Goal: Task Accomplishment & Management: Manage account settings

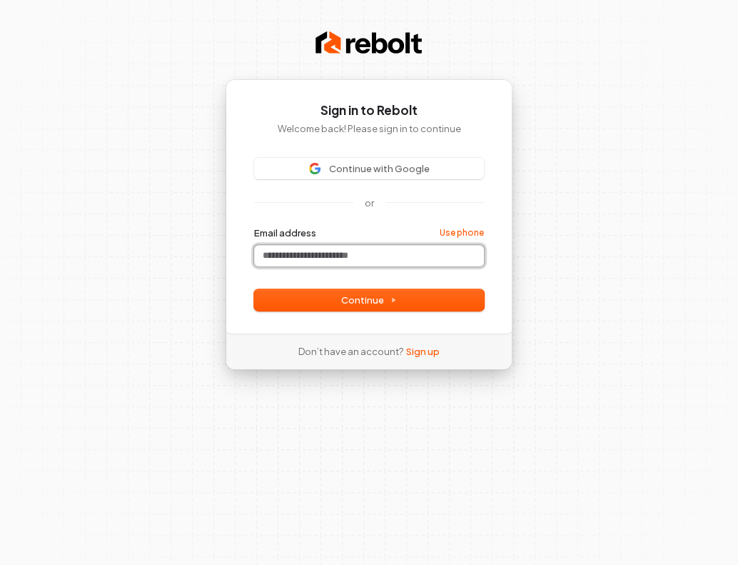
click at [385, 255] on input "Email address" at bounding box center [369, 255] width 230 height 21
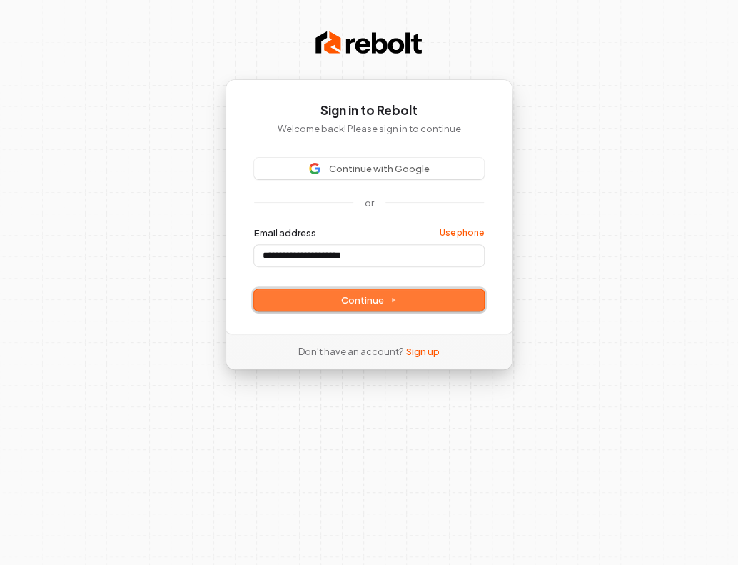
click at [417, 301] on button "Continue" at bounding box center [369, 299] width 230 height 21
type input "**********"
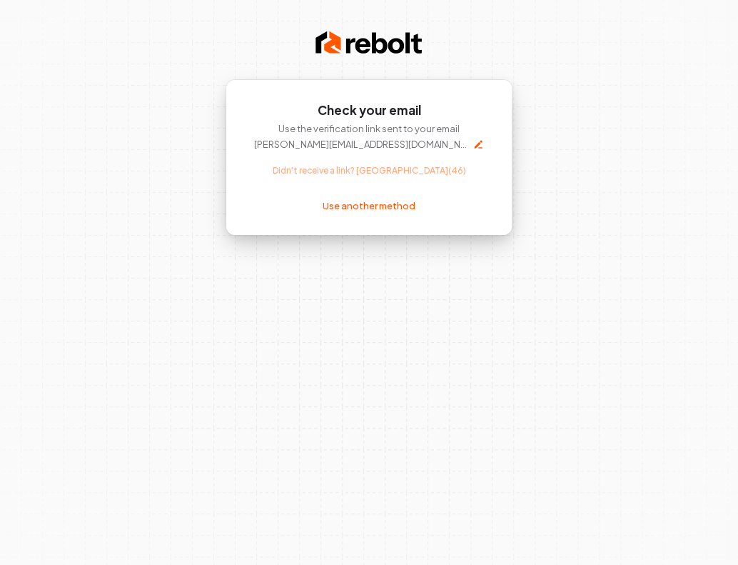
click at [396, 212] on div "Check your email Use the verification link sent to your email [PERSON_NAME][EMA…" at bounding box center [369, 157] width 287 height 156
click at [396, 211] on link "Use another method" at bounding box center [369, 205] width 93 height 13
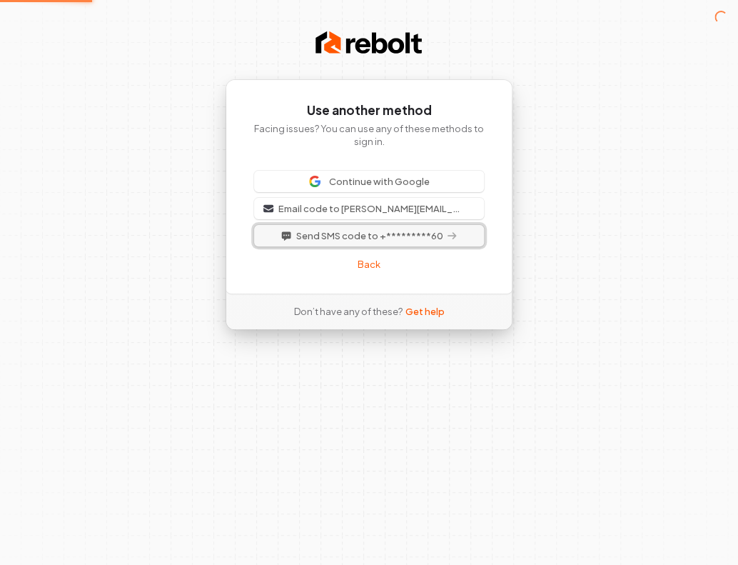
click at [393, 236] on span "Send SMS code to +*********60" at bounding box center [369, 235] width 147 height 13
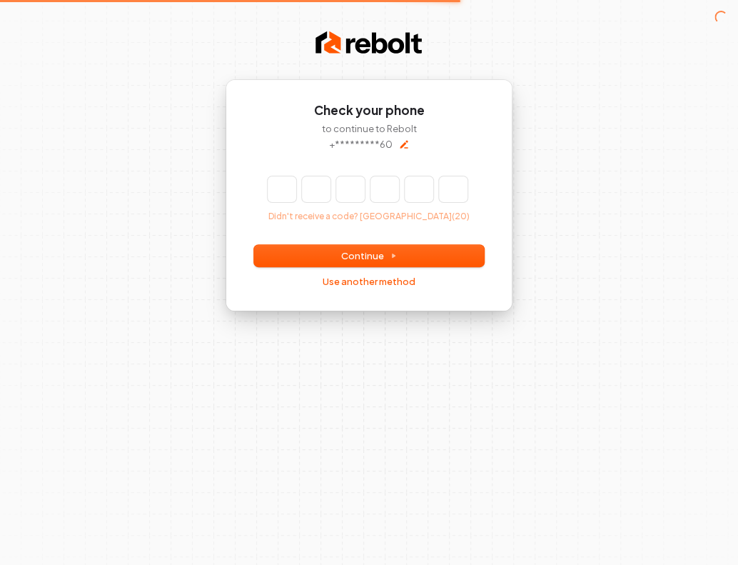
type input "*"
type input "**"
type input "*"
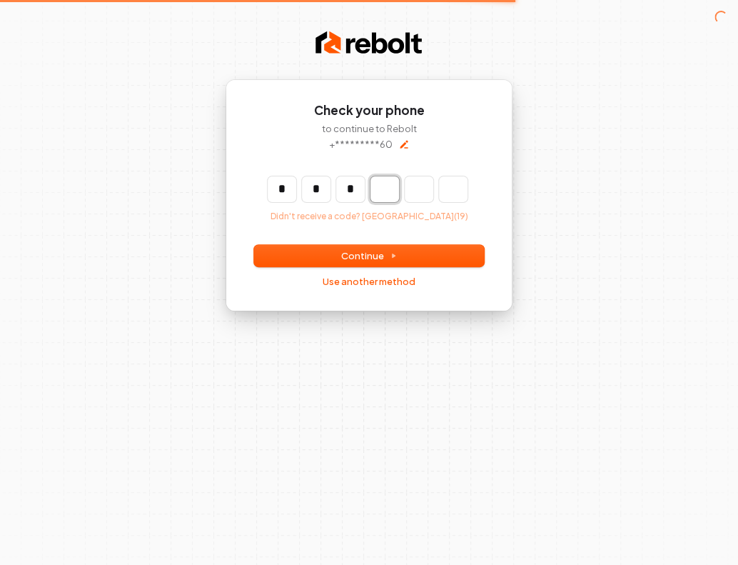
type input "***"
type input "*"
type input "****"
type input "*"
type input "******"
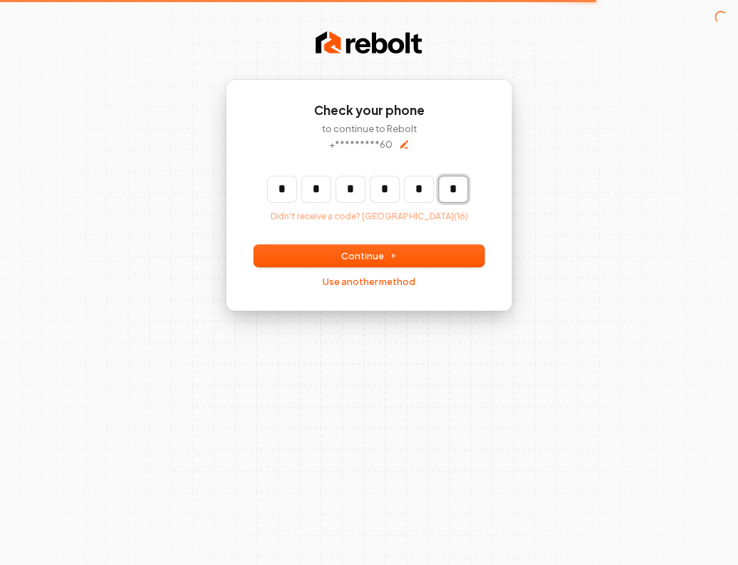
type input "*"
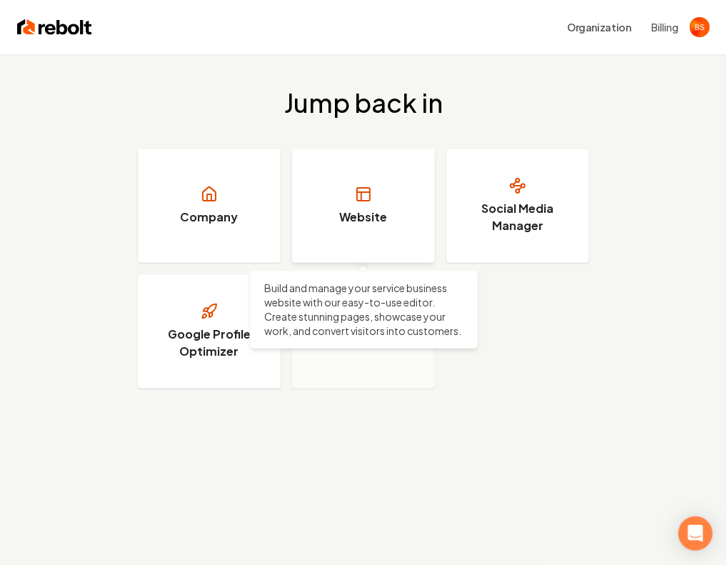
click at [411, 229] on link "Website" at bounding box center [363, 205] width 143 height 114
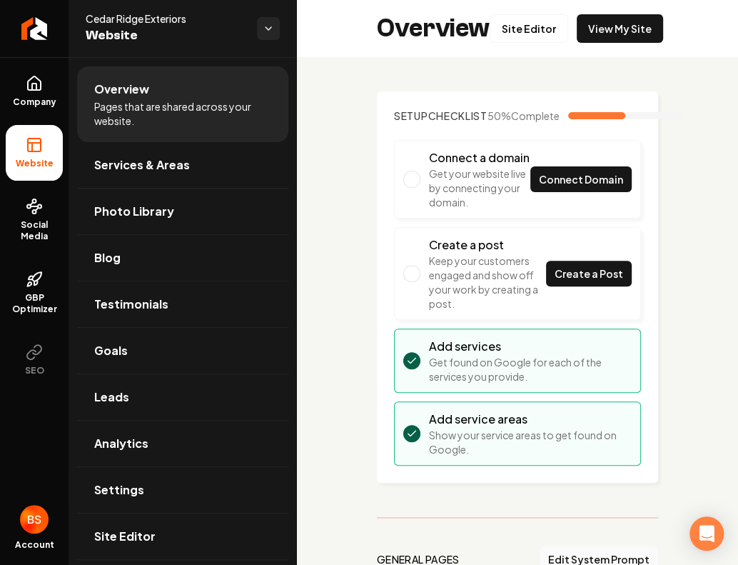
click at [408, 188] on span "Main content area" at bounding box center [411, 179] width 17 height 17
click at [556, 187] on span "Connect Domain" at bounding box center [581, 179] width 84 height 15
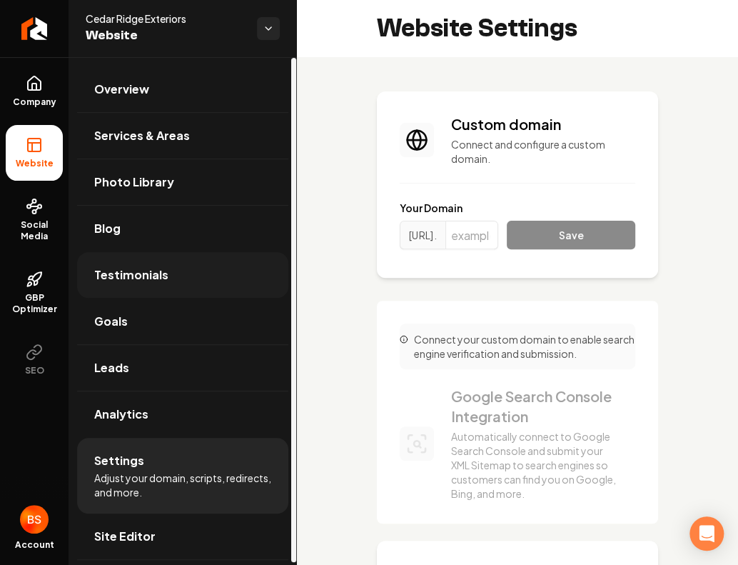
click at [101, 291] on link "Testimonials" at bounding box center [182, 275] width 211 height 46
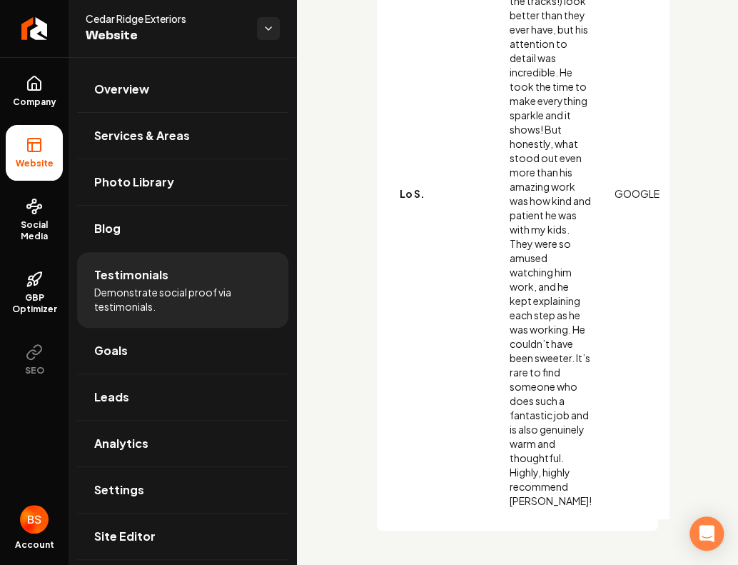
scroll to position [2498, 0]
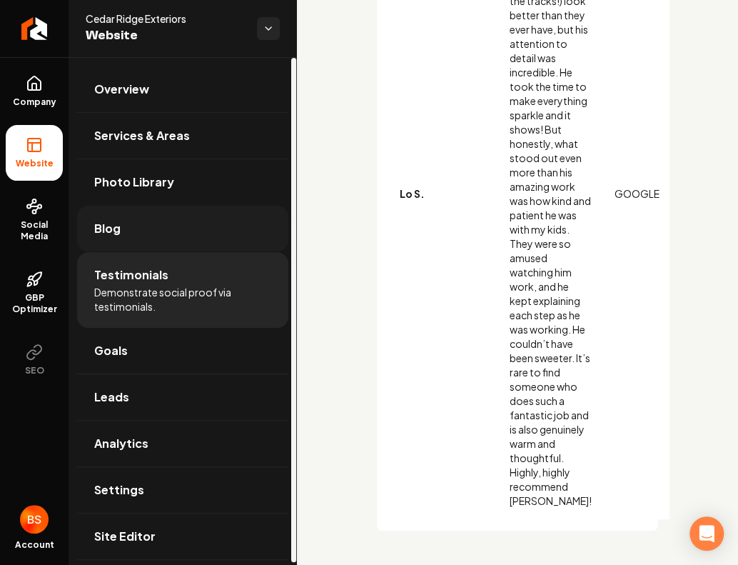
click at [173, 221] on link "Blog" at bounding box center [182, 229] width 211 height 46
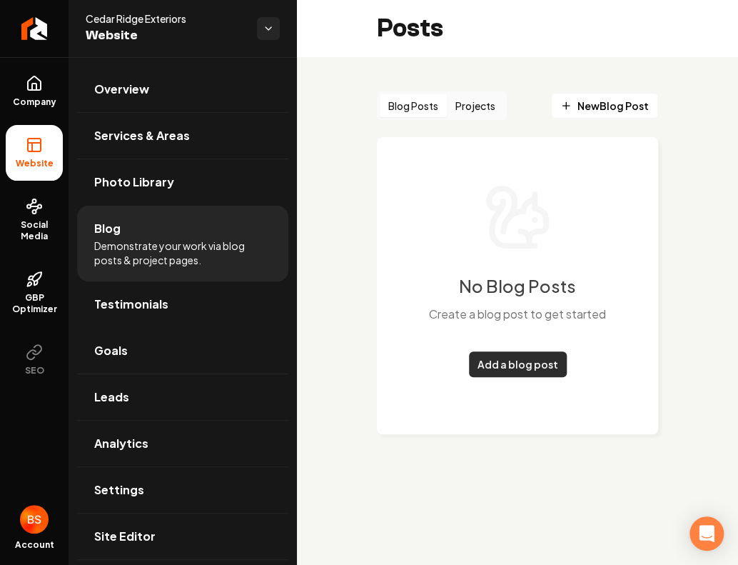
click at [518, 359] on link "Add a blog post" at bounding box center [518, 364] width 98 height 26
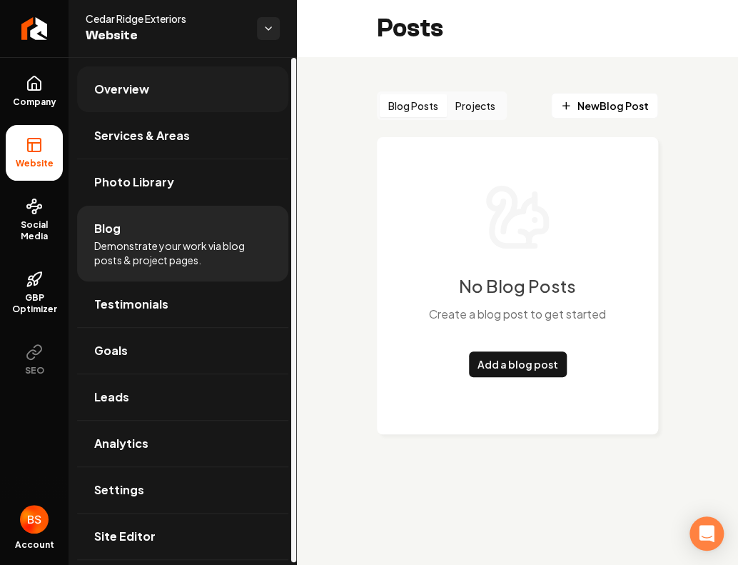
click at [154, 83] on link "Overview" at bounding box center [182, 89] width 211 height 46
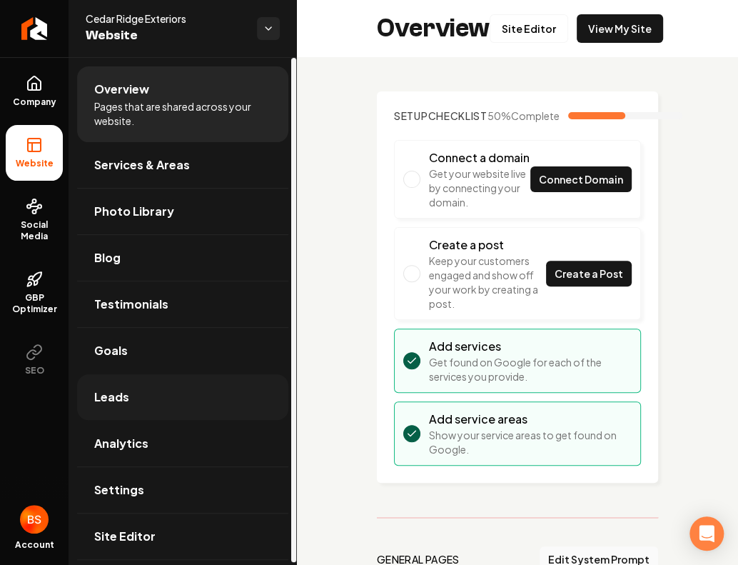
scroll to position [2, 0]
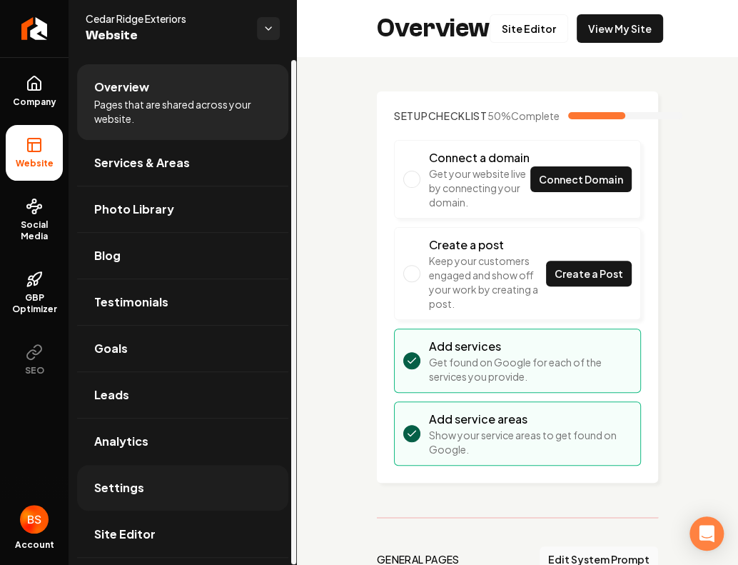
click at [128, 493] on span "Settings" at bounding box center [119, 487] width 50 height 17
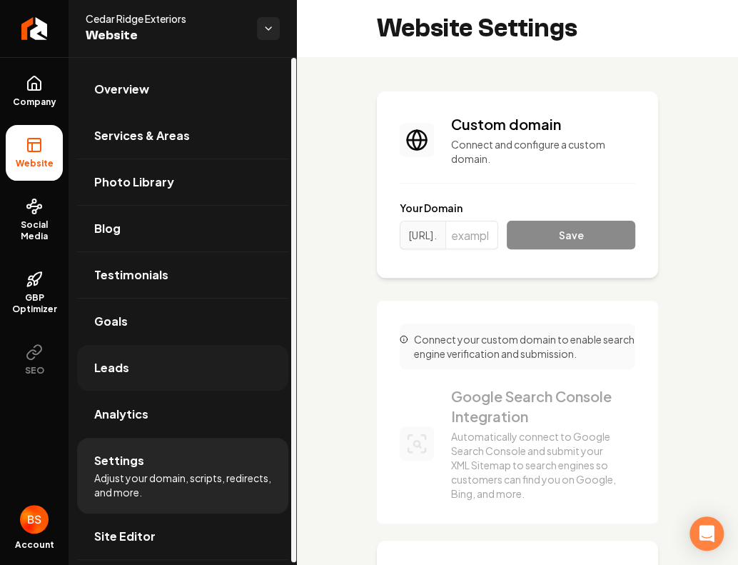
click at [148, 372] on link "Leads" at bounding box center [182, 368] width 211 height 46
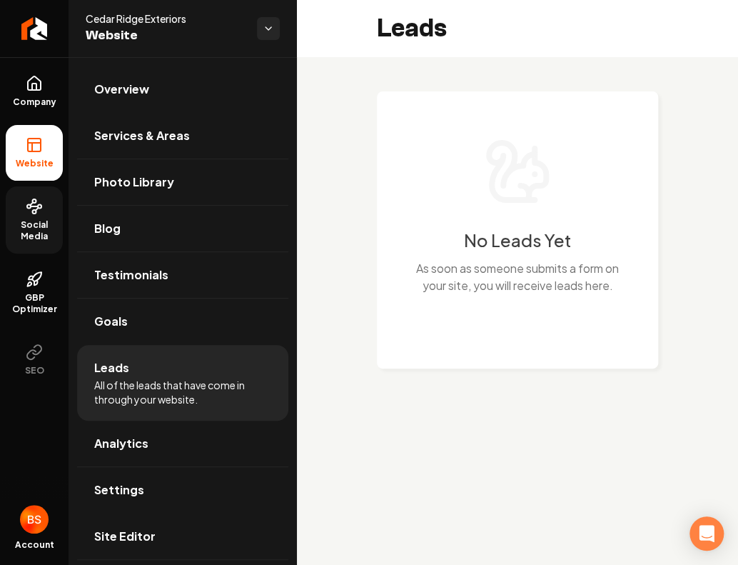
click at [29, 220] on span "Social Media" at bounding box center [34, 230] width 57 height 23
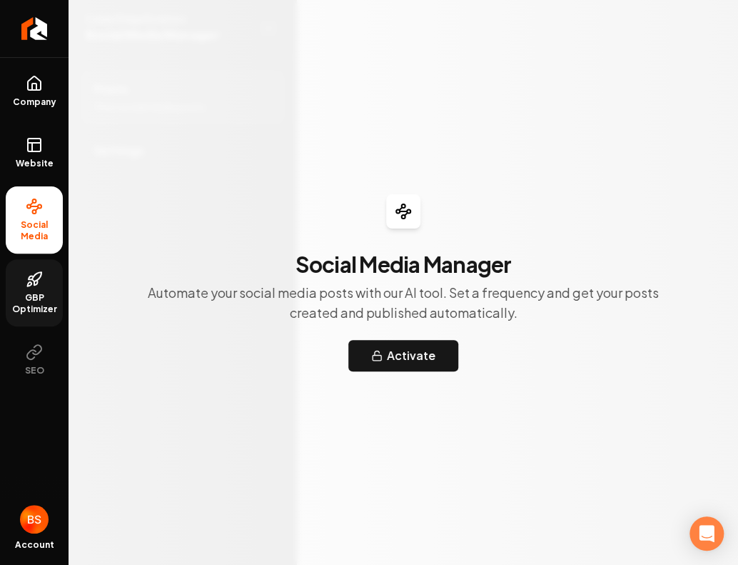
click at [32, 267] on link "GBP Optimizer" at bounding box center [34, 292] width 57 height 67
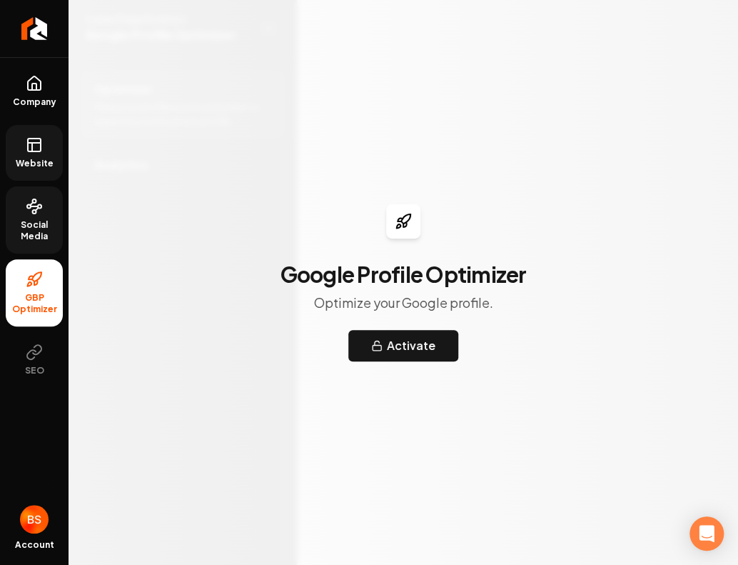
click at [44, 163] on span "Website" at bounding box center [34, 163] width 49 height 11
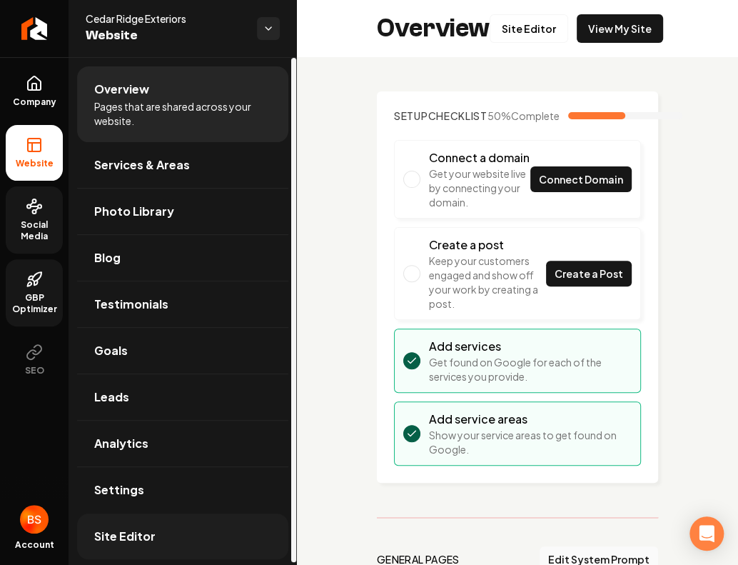
click at [182, 532] on link "Site Editor" at bounding box center [182, 536] width 211 height 46
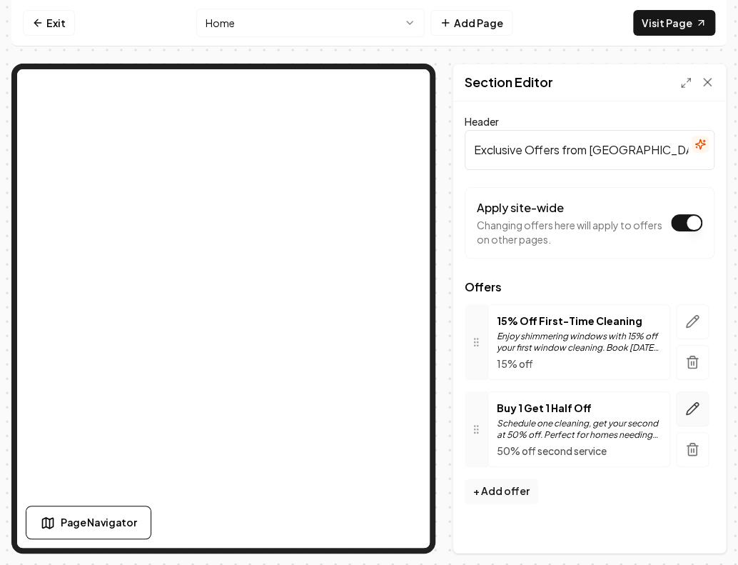
click at [687, 408] on icon "button" at bounding box center [692, 408] width 14 height 14
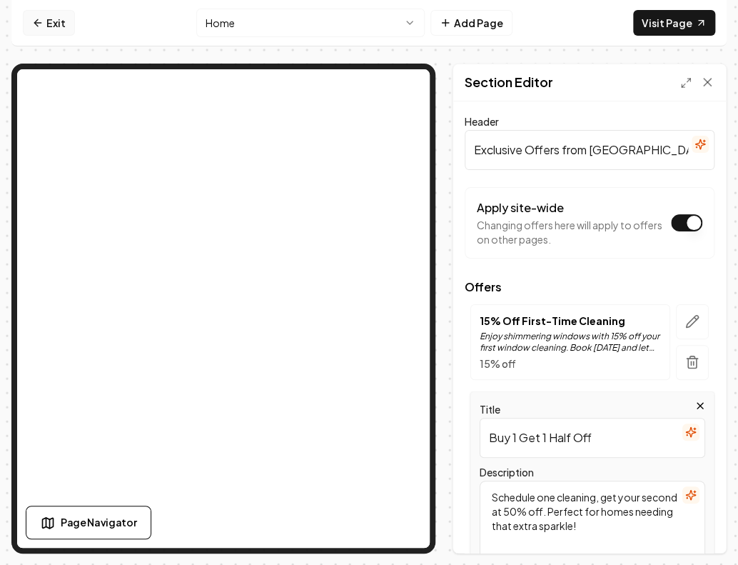
click at [51, 24] on link "Exit" at bounding box center [49, 23] width 52 height 26
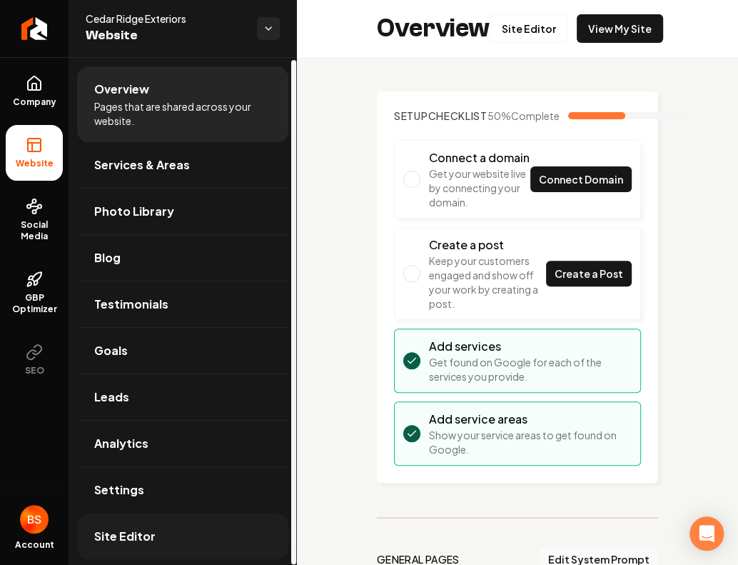
scroll to position [2, 0]
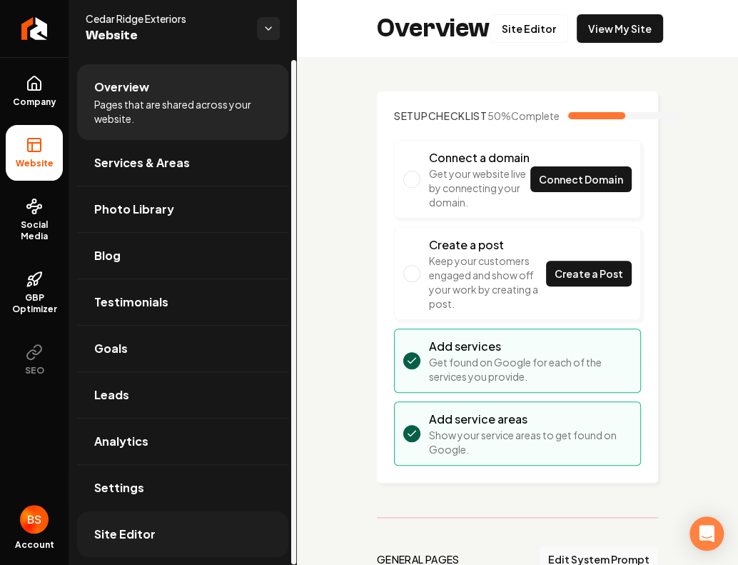
click at [137, 540] on span "Site Editor" at bounding box center [124, 533] width 61 height 17
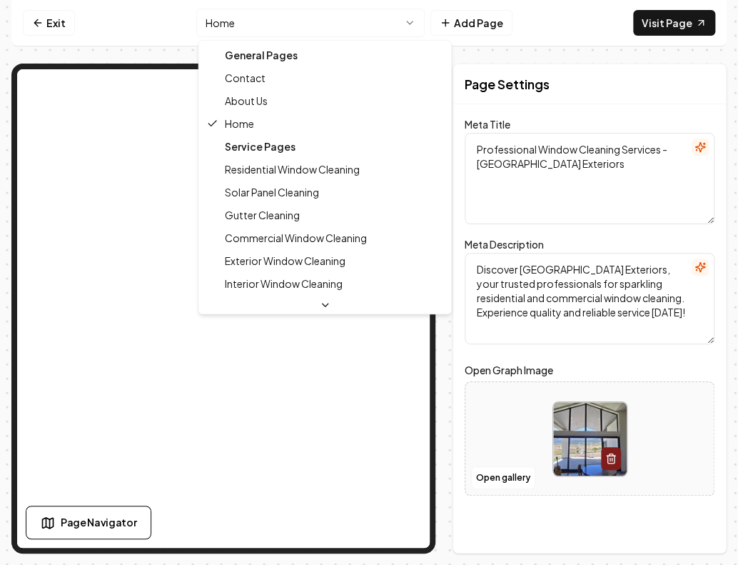
click at [391, 19] on html "Computer Required This feature is only available on a computer. Please switch t…" at bounding box center [369, 282] width 738 height 565
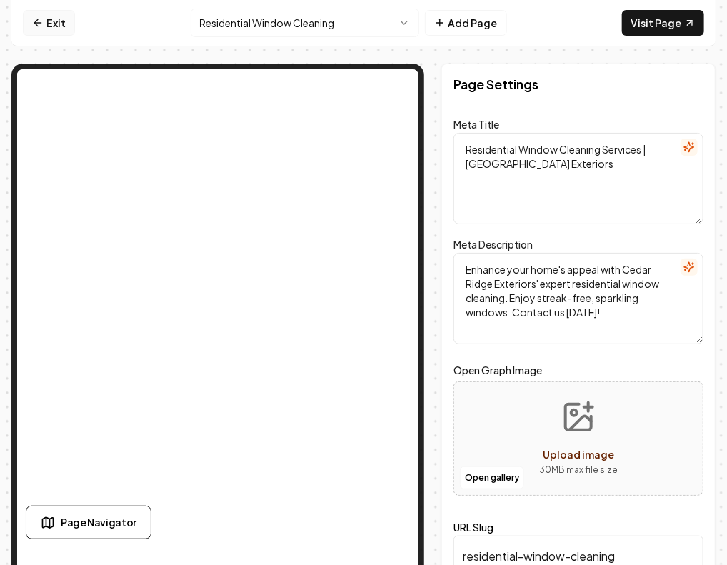
click at [38, 19] on link "Exit" at bounding box center [49, 23] width 52 height 26
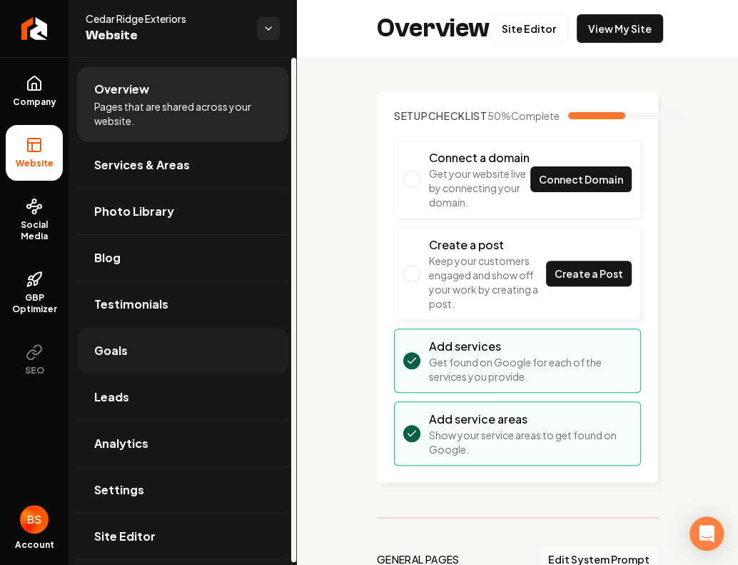
scroll to position [2, 0]
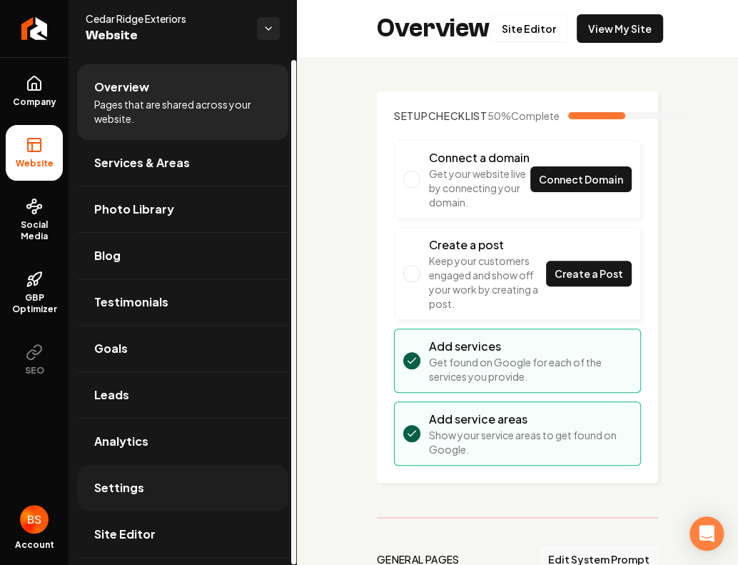
click at [140, 493] on span "Settings" at bounding box center [119, 487] width 50 height 17
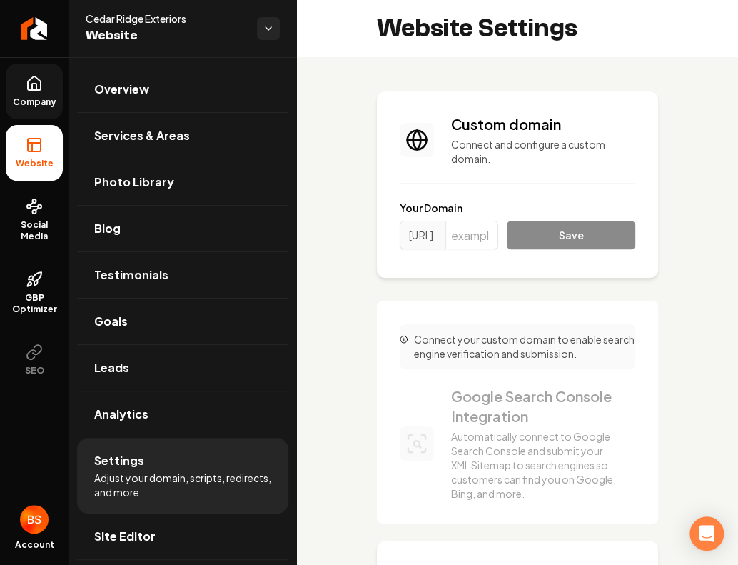
click at [47, 97] on span "Company" at bounding box center [34, 101] width 55 height 11
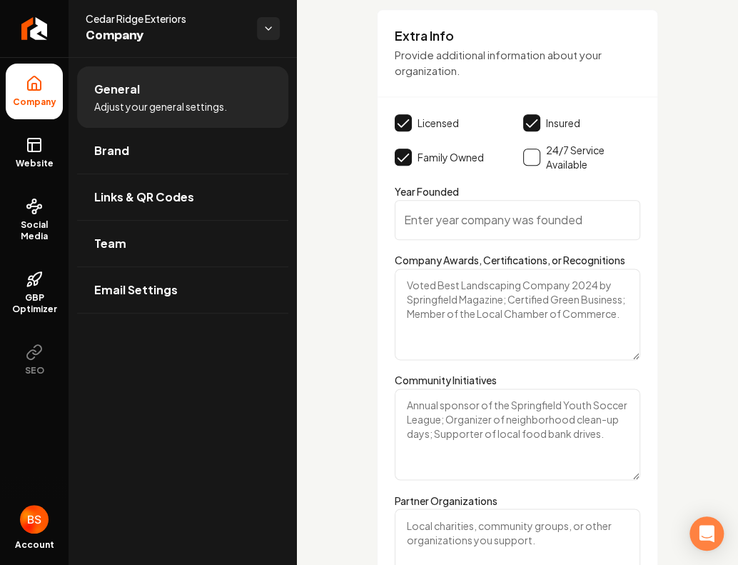
scroll to position [2307, 0]
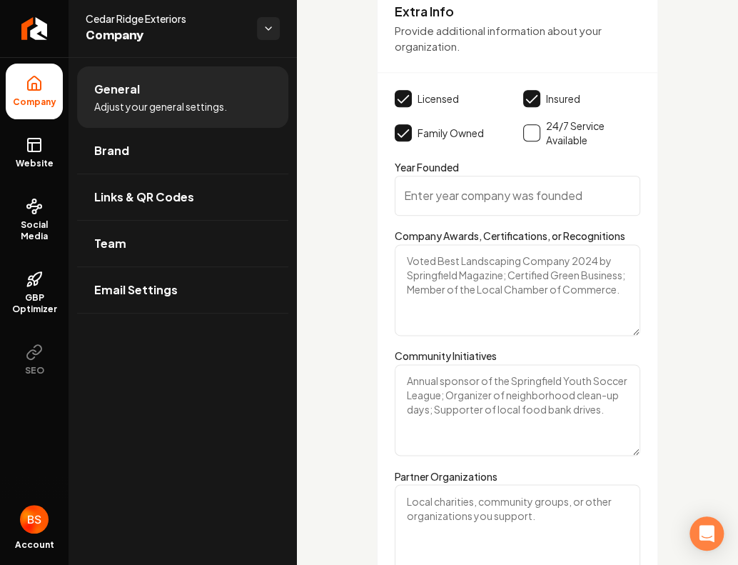
click at [452, 205] on input "Year Founded" at bounding box center [518, 196] width 246 height 40
click at [486, 308] on textarea "Company Awards, Certifications, or Recognitions" at bounding box center [518, 289] width 246 height 91
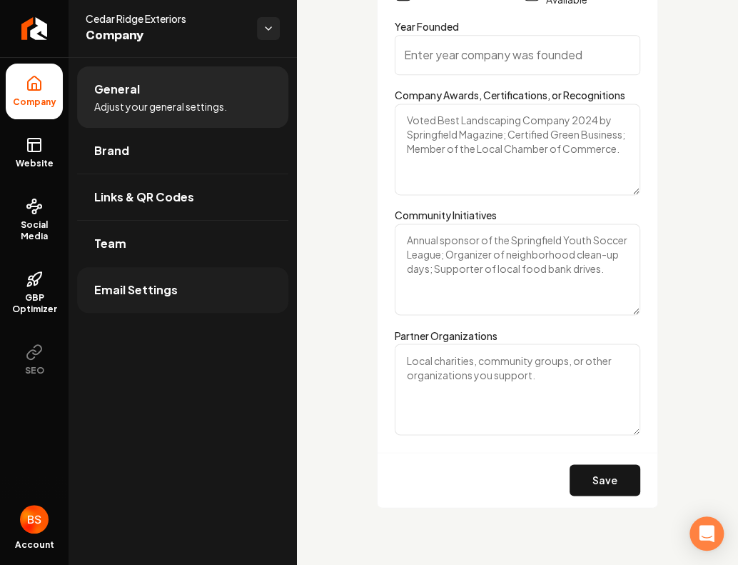
click at [116, 279] on link "Email Settings" at bounding box center [182, 290] width 211 height 46
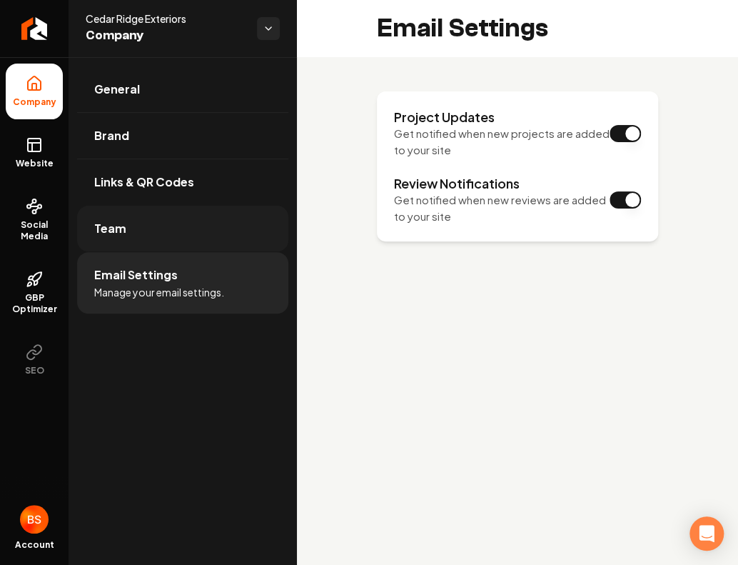
click at [157, 241] on link "Team" at bounding box center [182, 229] width 211 height 46
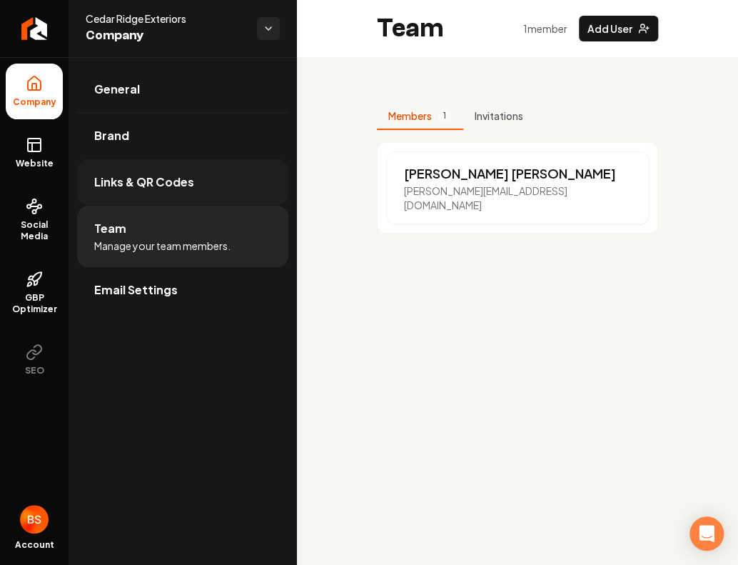
click at [186, 199] on link "Links & QR Codes" at bounding box center [182, 182] width 211 height 46
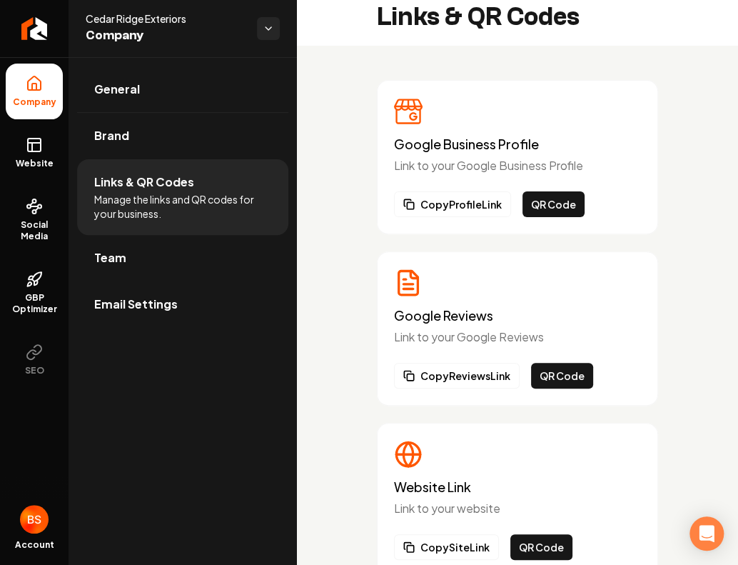
scroll to position [13, 0]
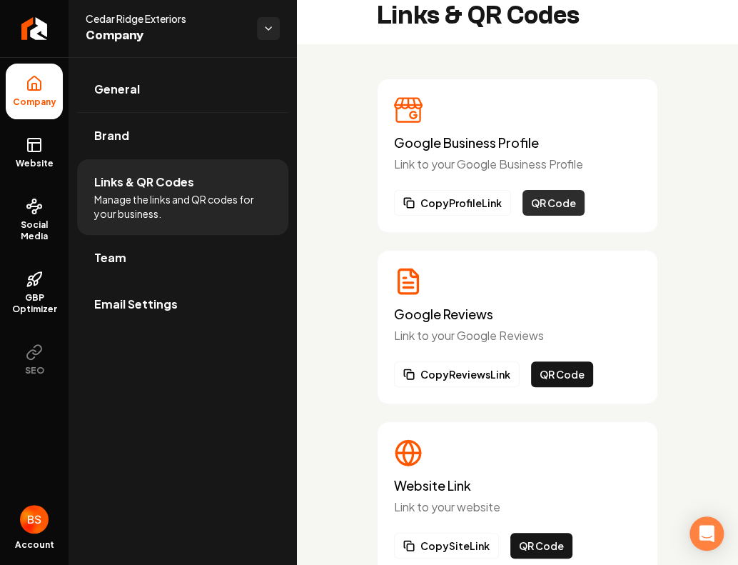
click at [552, 201] on button "QR Code" at bounding box center [554, 203] width 62 height 26
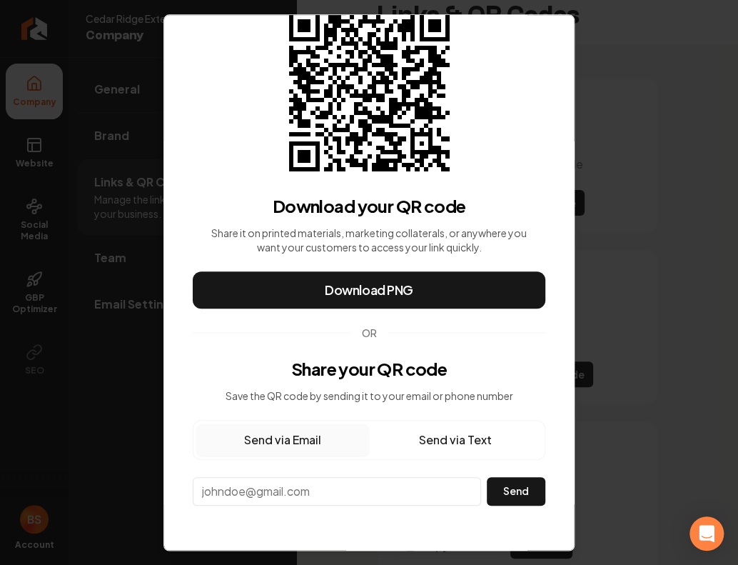
scroll to position [0, 0]
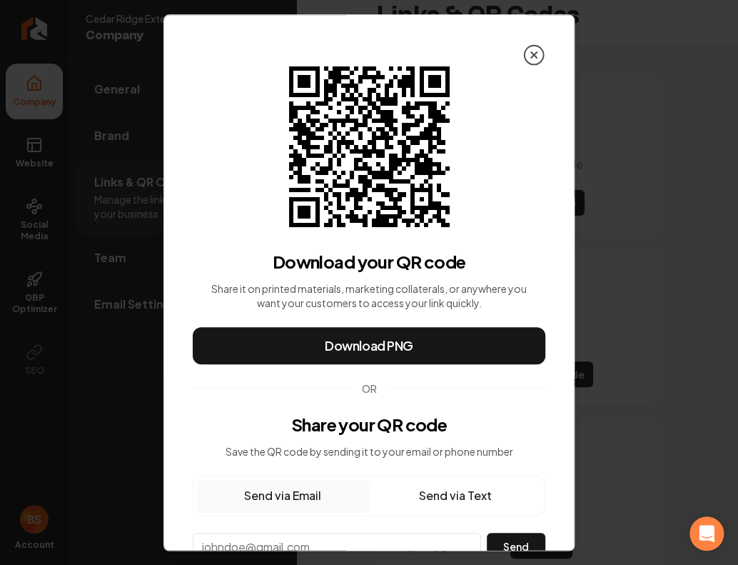
click at [531, 54] on icon at bounding box center [534, 55] width 6 height 6
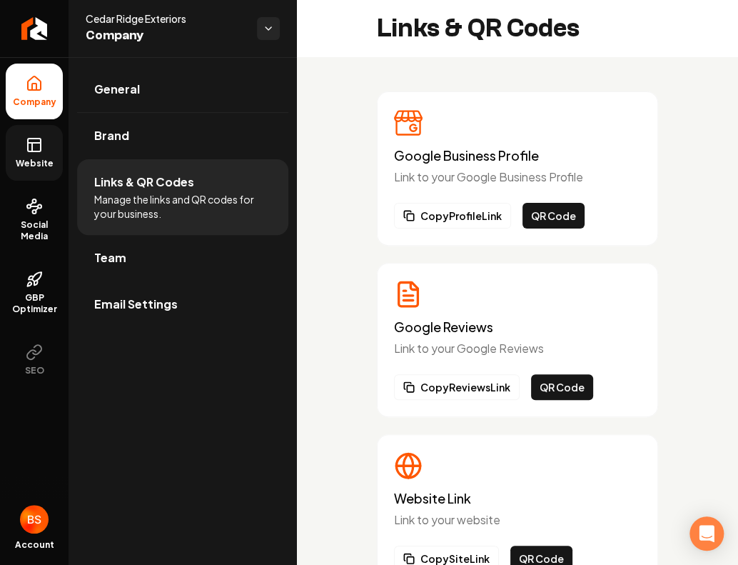
click at [36, 165] on span "Website" at bounding box center [34, 163] width 49 height 11
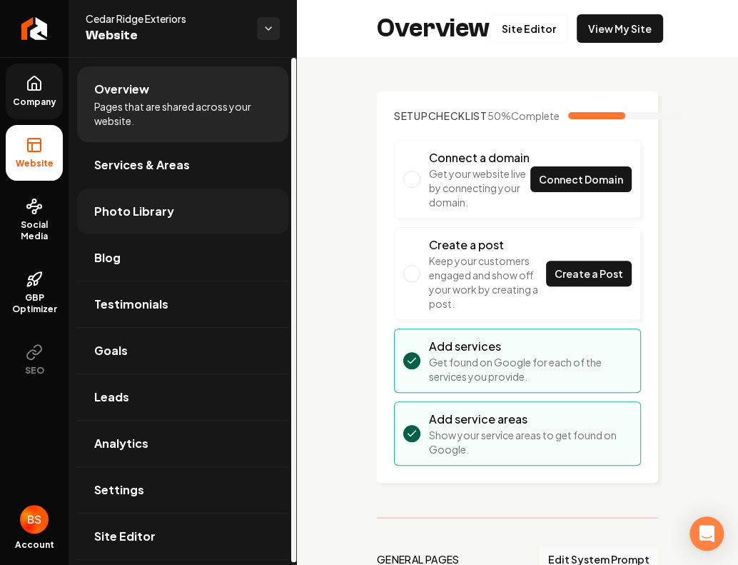
click at [194, 217] on link "Photo Library" at bounding box center [182, 211] width 211 height 46
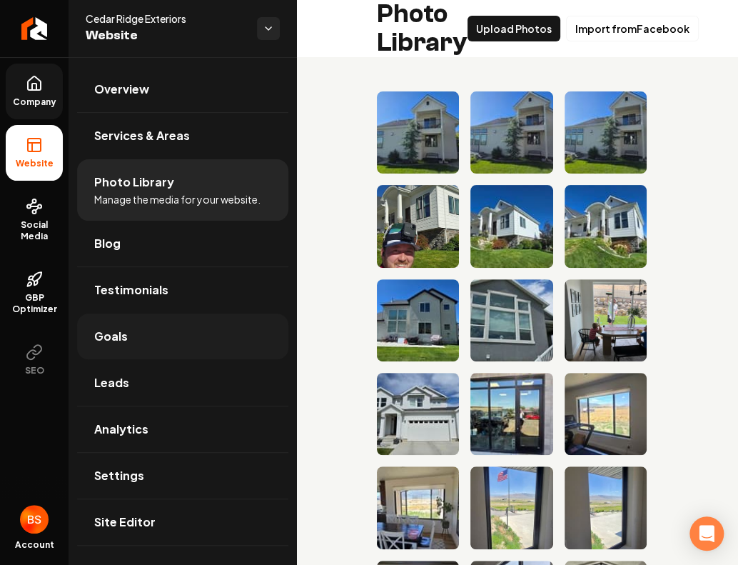
click at [142, 333] on link "Goals" at bounding box center [182, 336] width 211 height 46
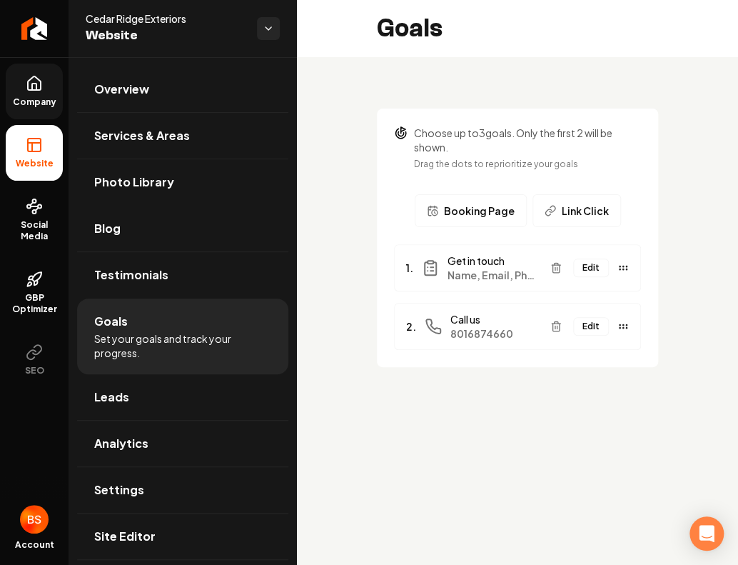
click at [597, 266] on button "Edit" at bounding box center [591, 267] width 36 height 19
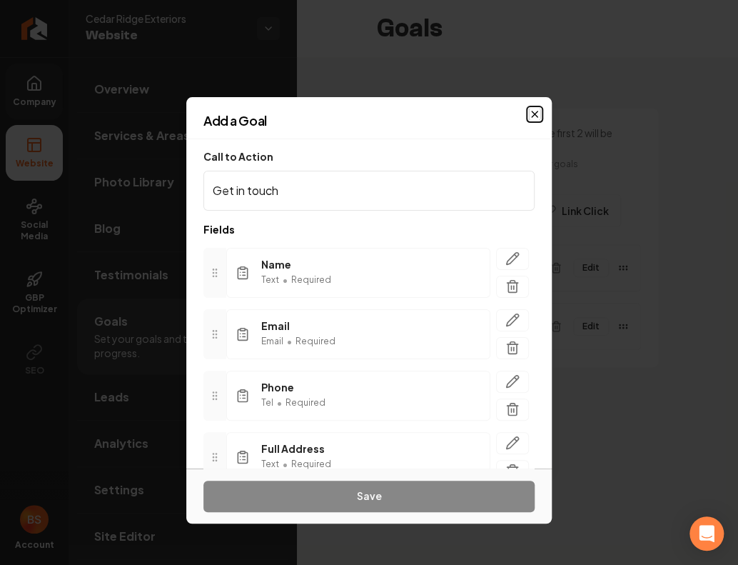
click at [536, 113] on icon "button" at bounding box center [534, 114] width 11 height 11
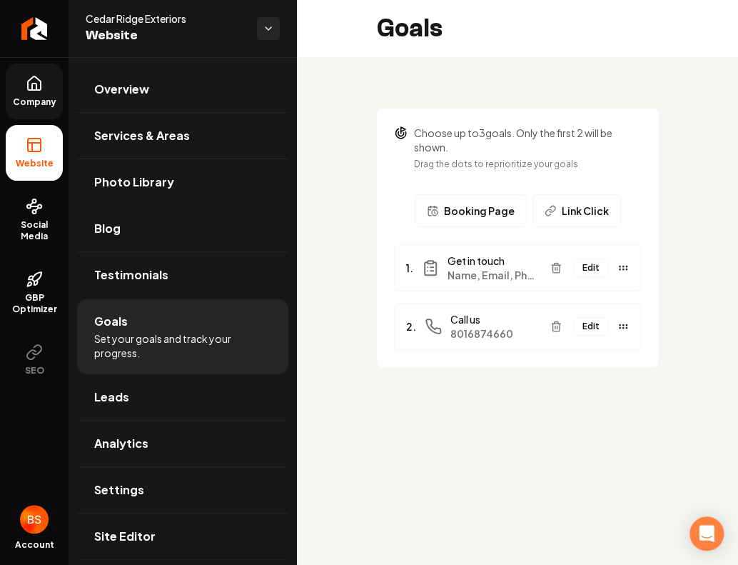
click at [573, 205] on span "Link Click" at bounding box center [585, 210] width 47 height 14
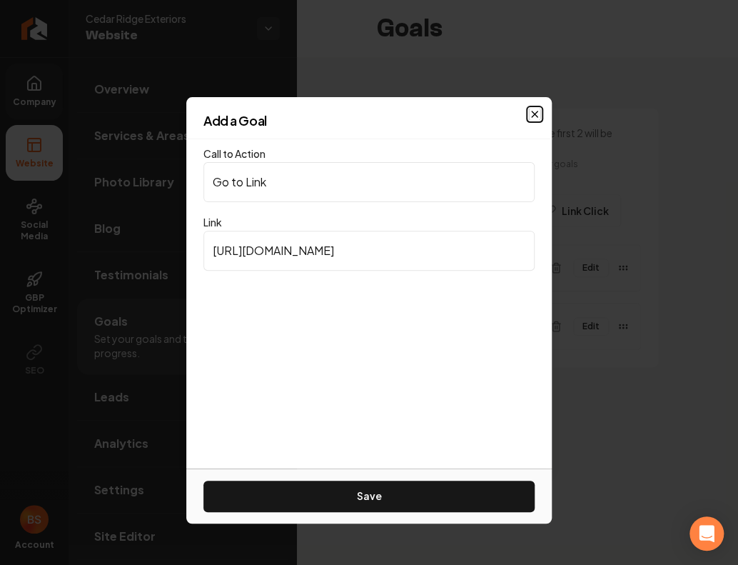
click at [534, 112] on icon "button" at bounding box center [534, 114] width 11 height 11
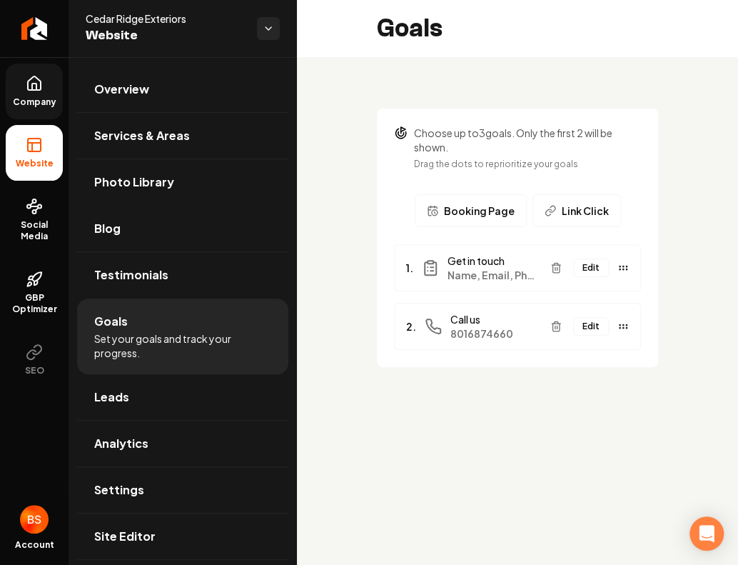
click at [43, 96] on span "Company" at bounding box center [34, 101] width 55 height 11
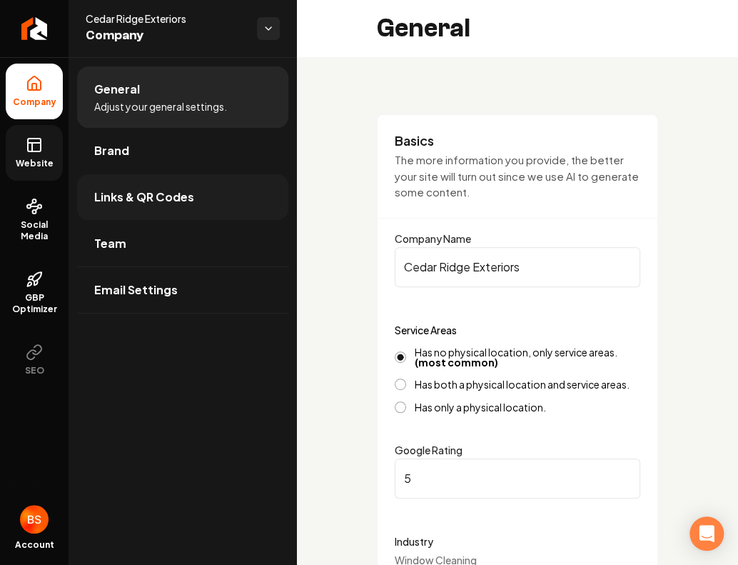
click at [168, 191] on span "Links & QR Codes" at bounding box center [144, 196] width 100 height 17
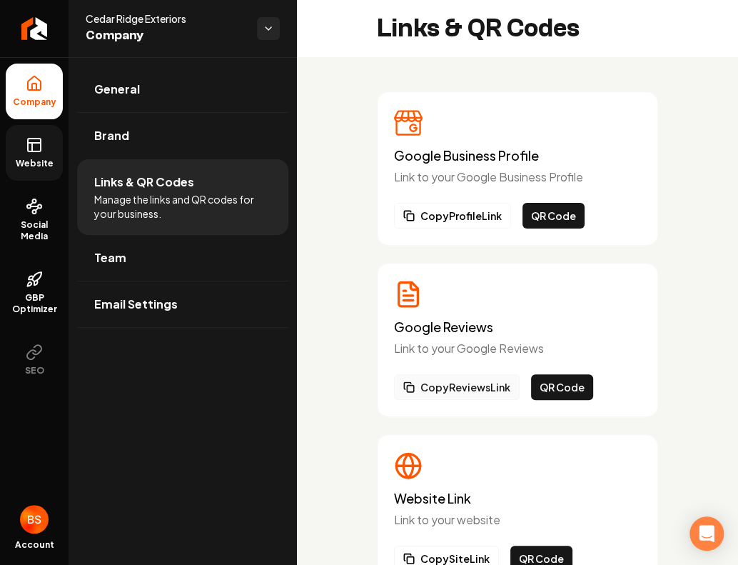
click at [443, 388] on button "Copy Reviews Link" at bounding box center [457, 387] width 126 height 26
click at [128, 125] on link "Brand" at bounding box center [182, 136] width 211 height 46
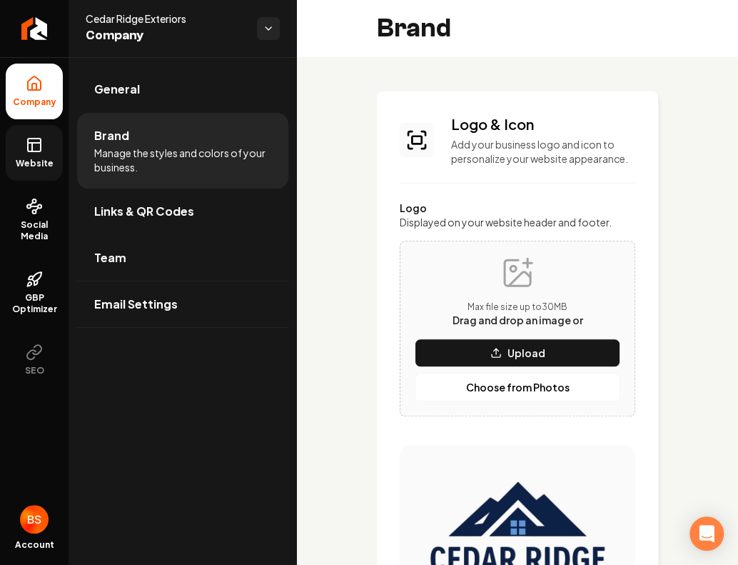
click at [1, 168] on ul "Company Website Social Media GBP Optimizer SEO" at bounding box center [34, 225] width 69 height 336
click at [51, 139] on link "Website" at bounding box center [34, 153] width 57 height 56
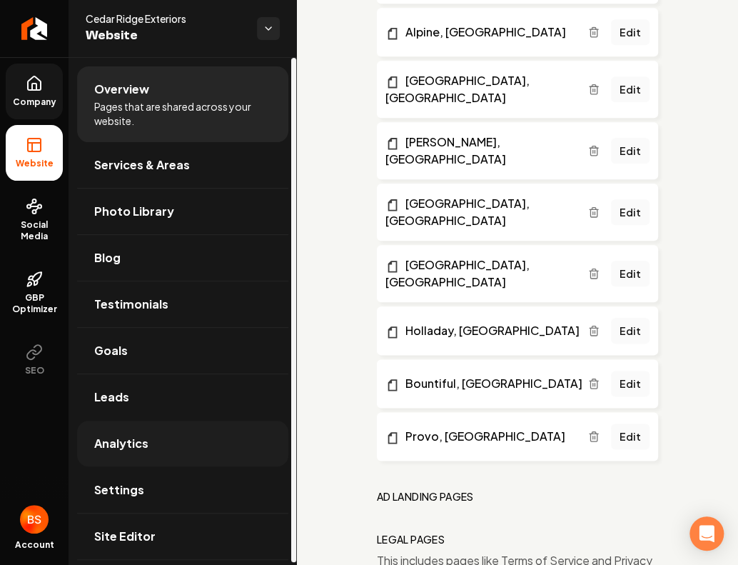
scroll to position [2, 0]
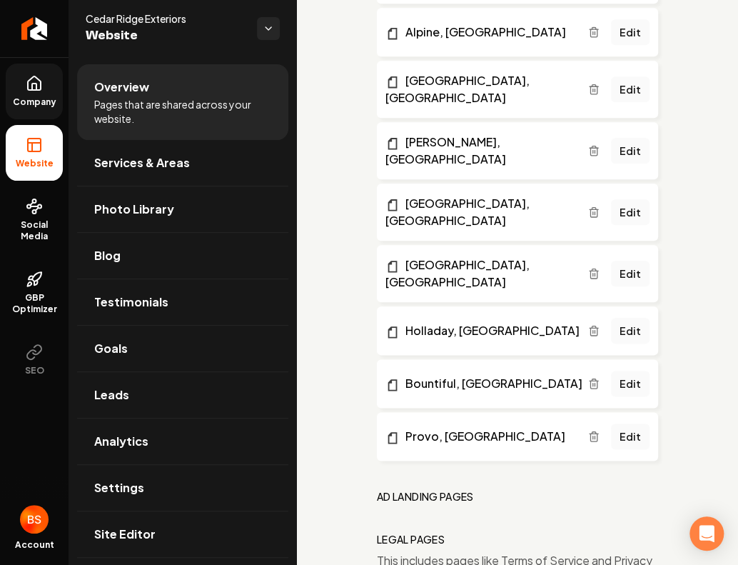
click at [40, 91] on icon at bounding box center [34, 83] width 17 height 17
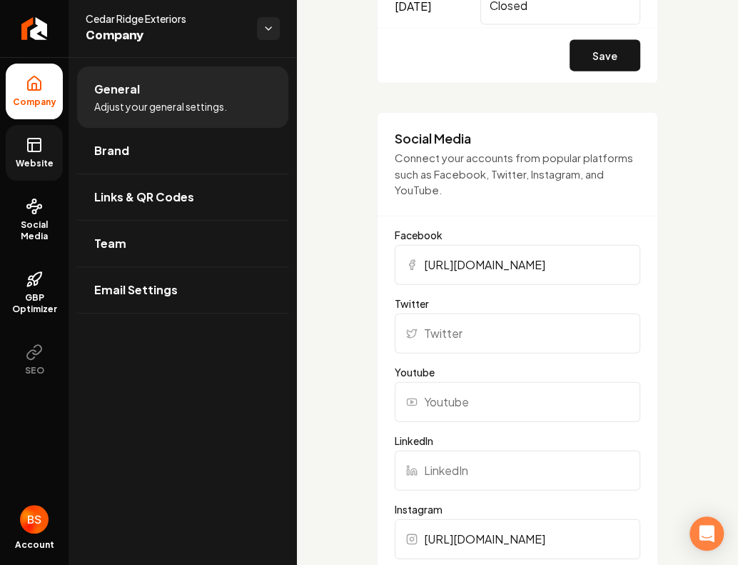
scroll to position [2193, 0]
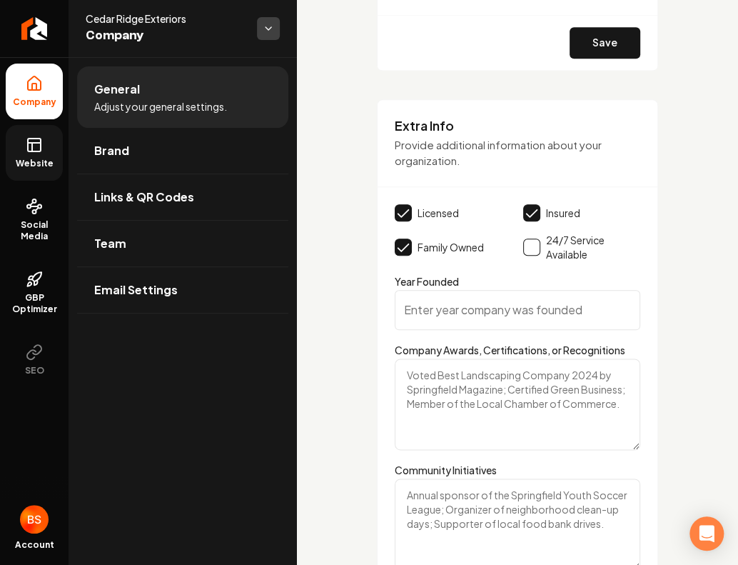
click at [260, 31] on html "Company Website Social Media GBP Optimizer SEO Account Cedar Ridge Exteriors Co…" at bounding box center [369, 282] width 738 height 565
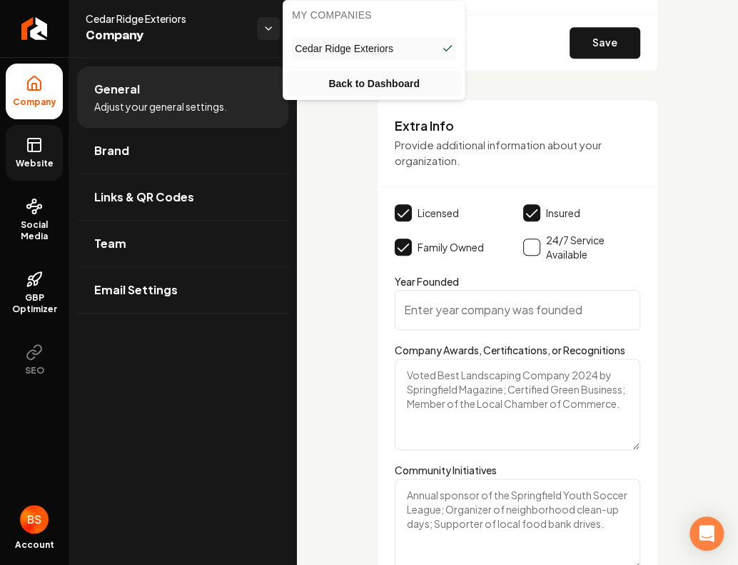
click at [372, 90] on link "Back to Dashboard" at bounding box center [374, 84] width 176 height 26
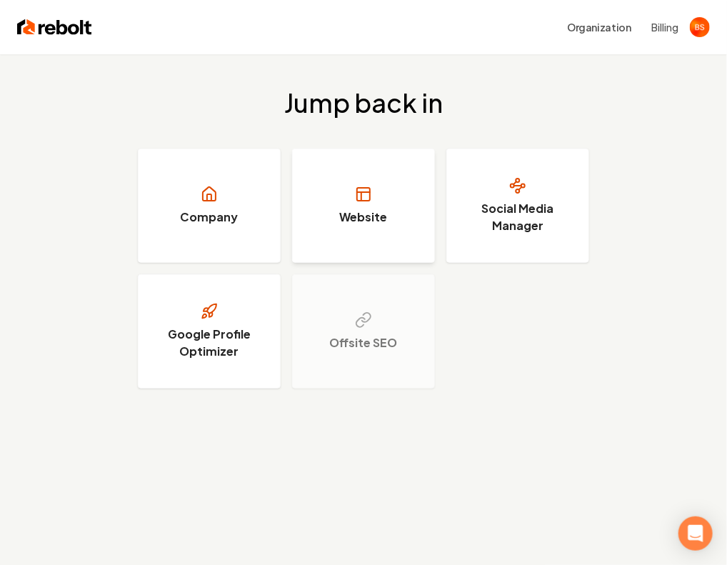
click at [370, 250] on link "Website" at bounding box center [363, 205] width 143 height 114
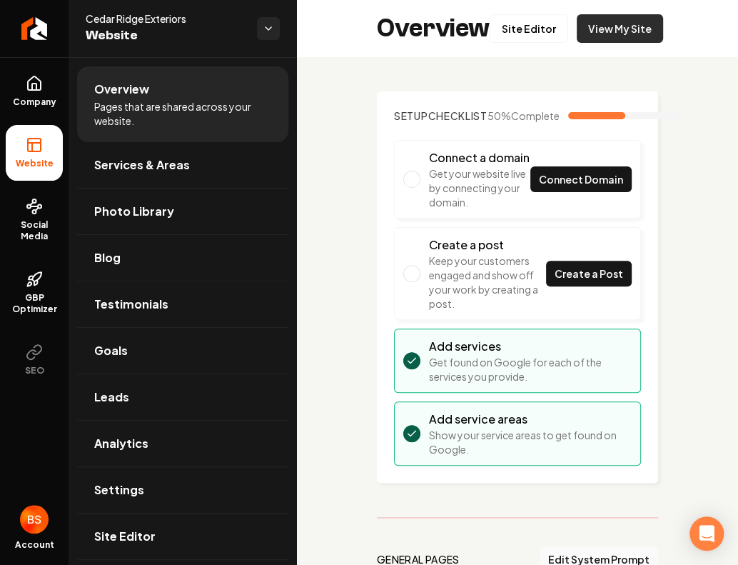
click at [602, 41] on link "View My Site" at bounding box center [620, 28] width 86 height 29
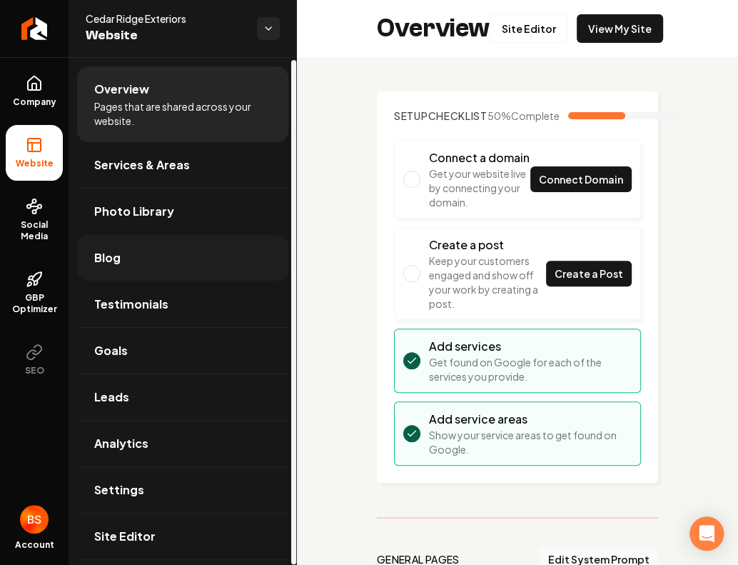
scroll to position [2, 0]
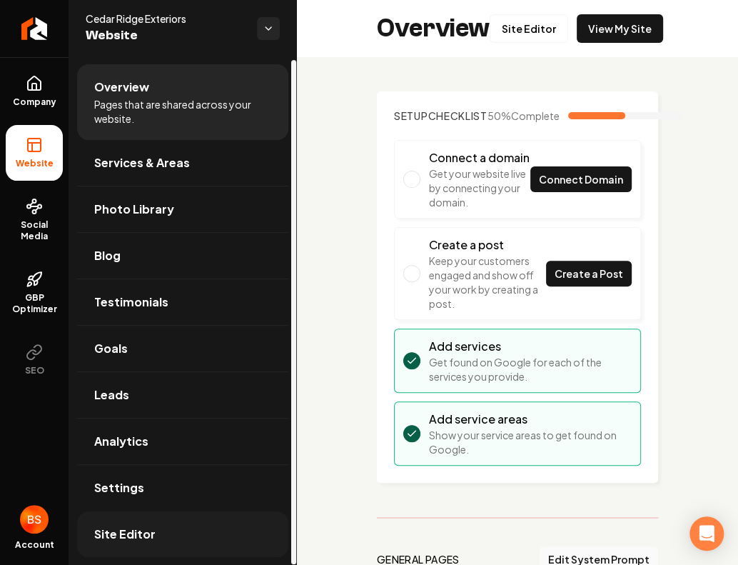
click at [174, 528] on link "Site Editor" at bounding box center [182, 534] width 211 height 46
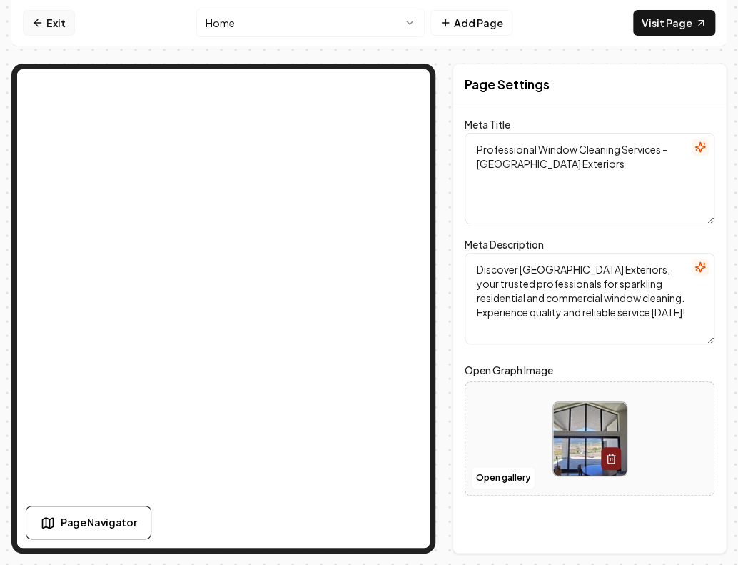
click at [54, 16] on link "Exit" at bounding box center [49, 23] width 52 height 26
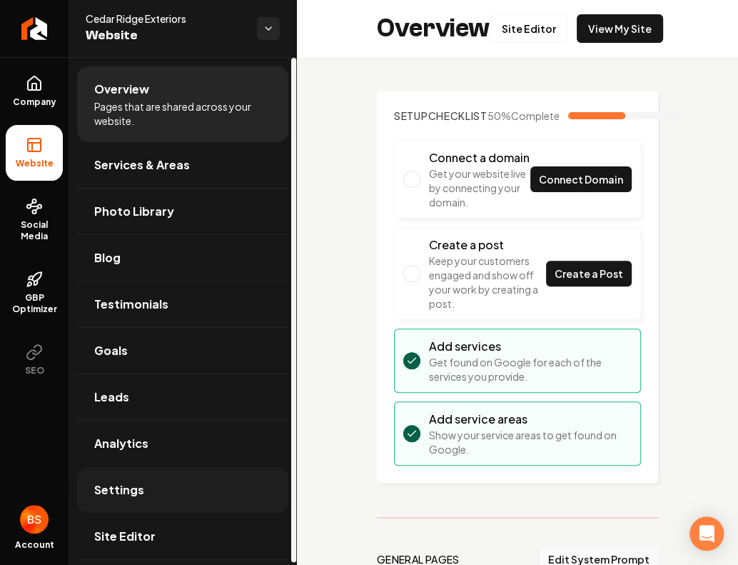
scroll to position [2, 0]
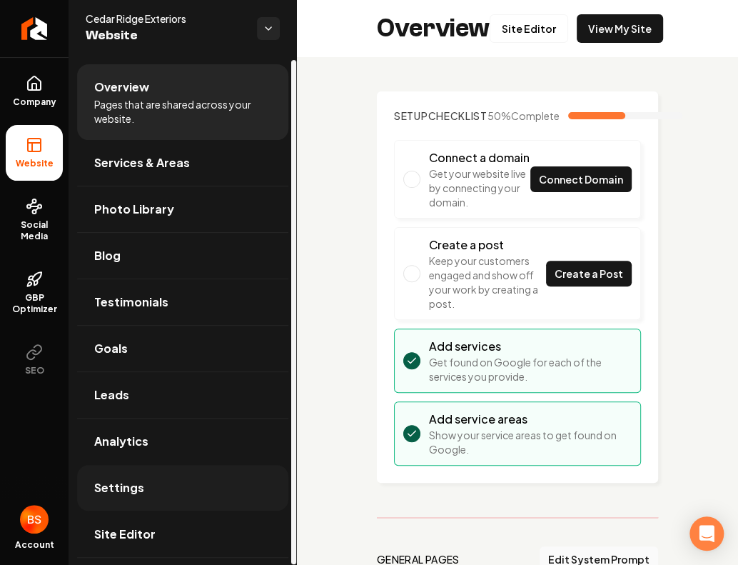
click at [199, 491] on link "Settings" at bounding box center [182, 488] width 211 height 46
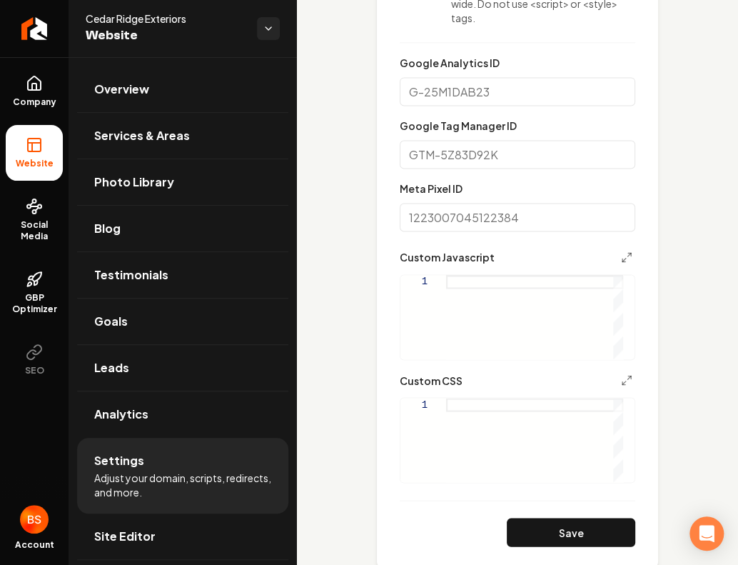
scroll to position [620, 0]
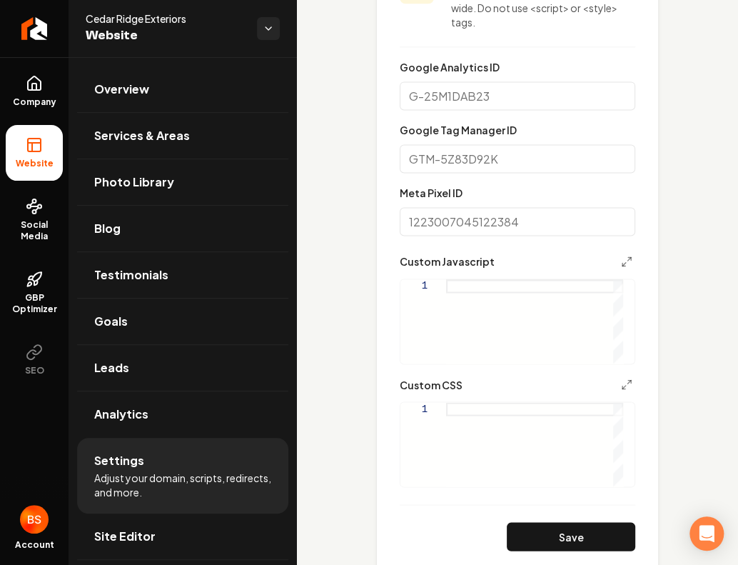
drag, startPoint x: 430, startPoint y: 395, endPoint x: 445, endPoint y: 347, distance: 51.0
click at [445, 347] on form "Google Analytics ID Google Tag Manager ID Meta Pixel ID Custom Javascript 1 Cus…" at bounding box center [518, 305] width 236 height 492
click at [475, 298] on div "Main content area" at bounding box center [534, 321] width 177 height 84
type textarea "**********"
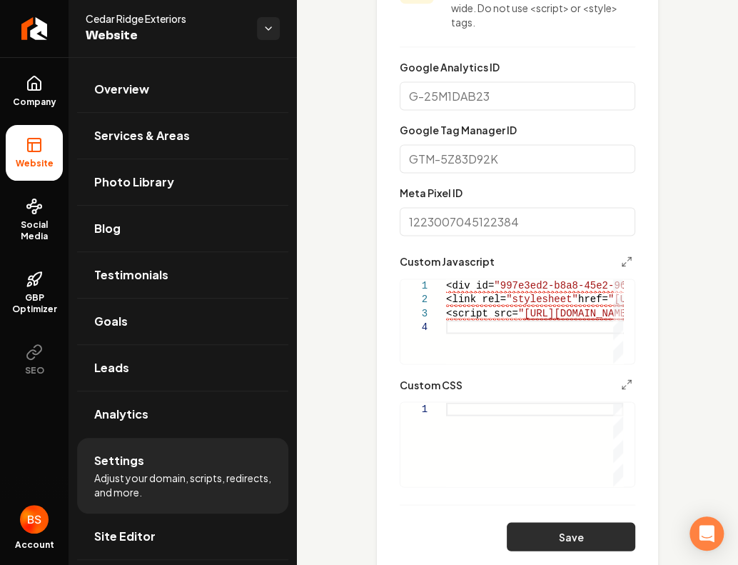
click at [552, 550] on button "Save" at bounding box center [571, 536] width 128 height 29
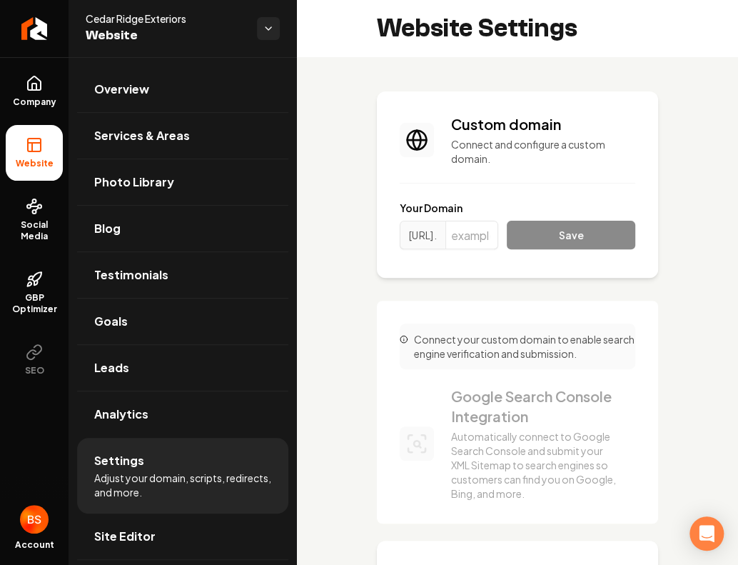
click at [32, 137] on icon at bounding box center [34, 144] width 17 height 17
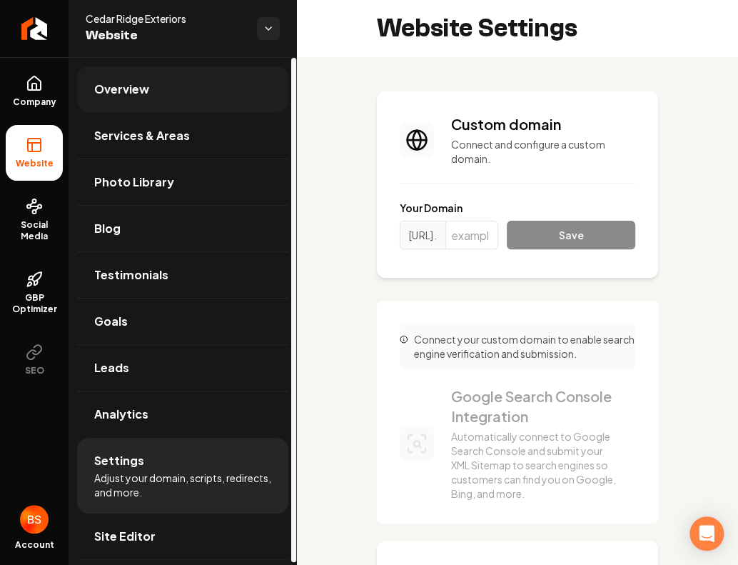
click at [200, 102] on link "Overview" at bounding box center [182, 89] width 211 height 46
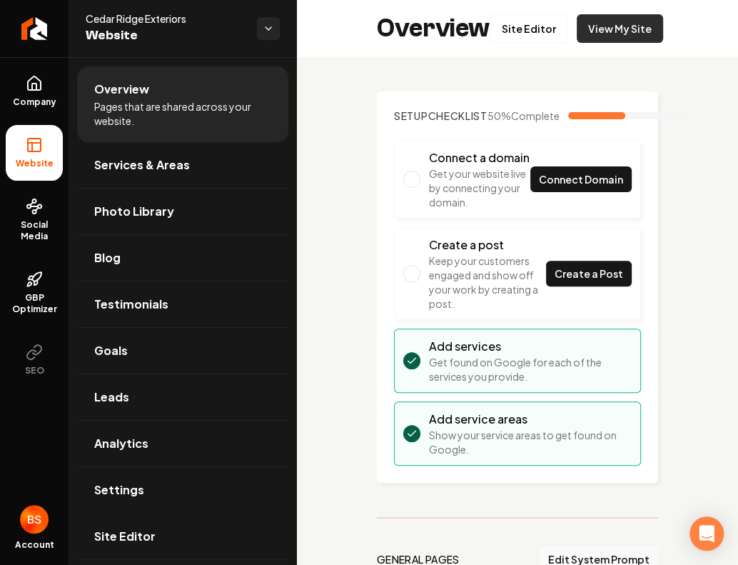
click at [612, 31] on link "View My Site" at bounding box center [620, 28] width 86 height 29
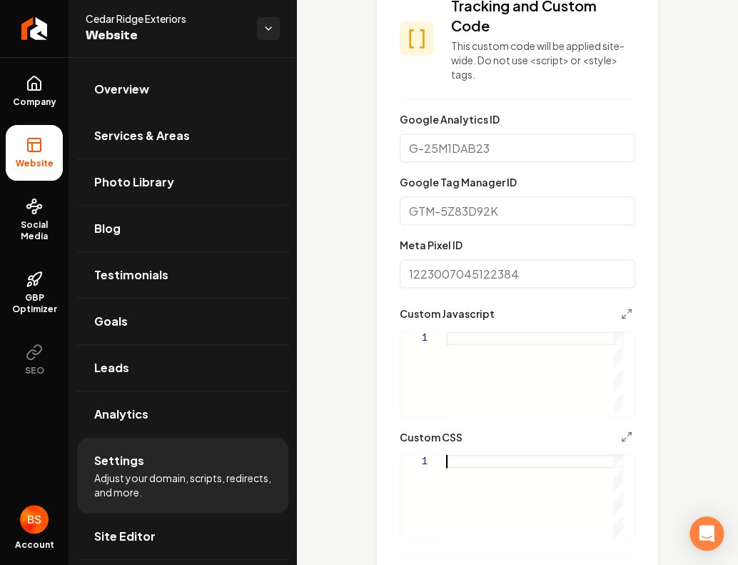
click at [577, 479] on div "Main content area" at bounding box center [534, 496] width 177 height 84
type textarea "**********"
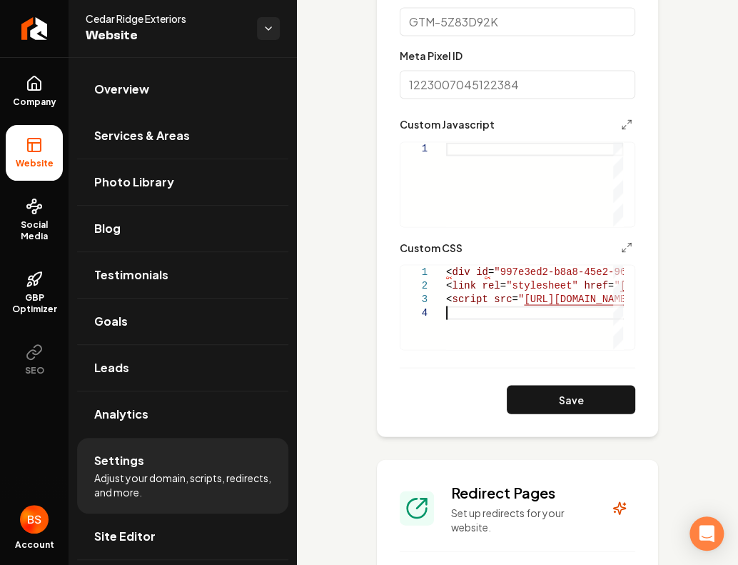
scroll to position [759, 0]
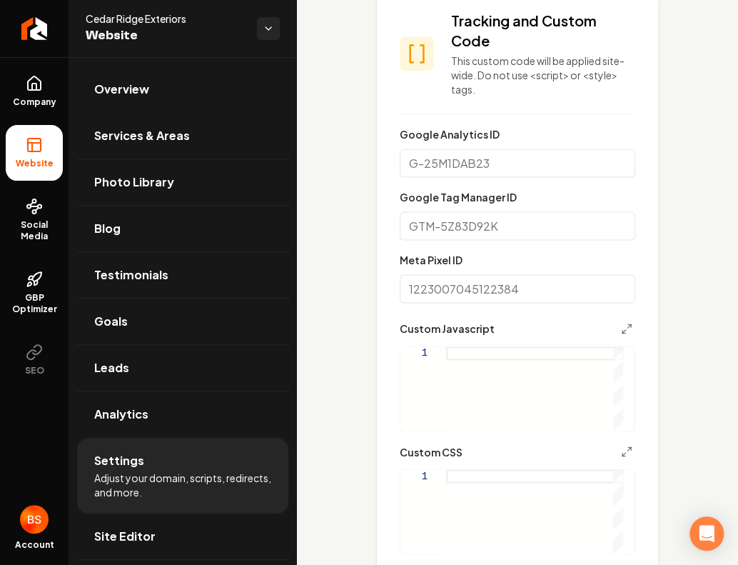
scroll to position [1199, 0]
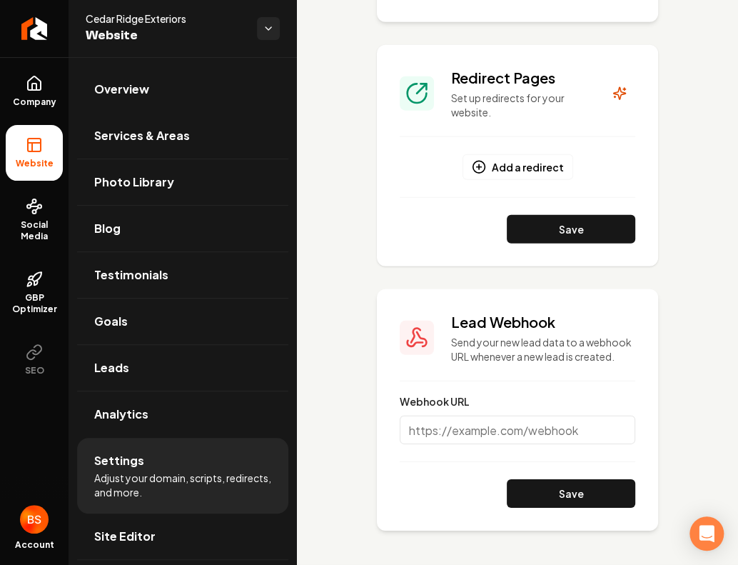
click at [600, 433] on input "Webhook URL" at bounding box center [518, 429] width 236 height 29
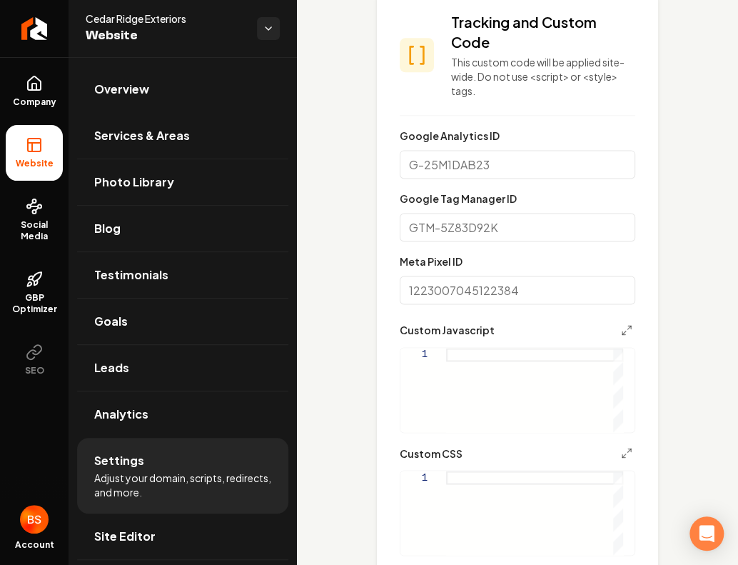
scroll to position [550, 0]
click at [618, 339] on button "Main content area" at bounding box center [626, 330] width 17 height 17
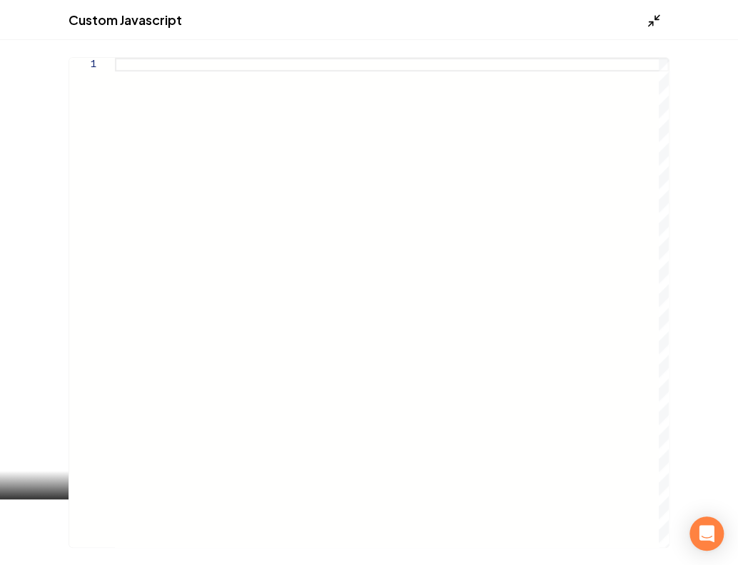
click at [652, 19] on icon "Main content area" at bounding box center [654, 21] width 14 height 14
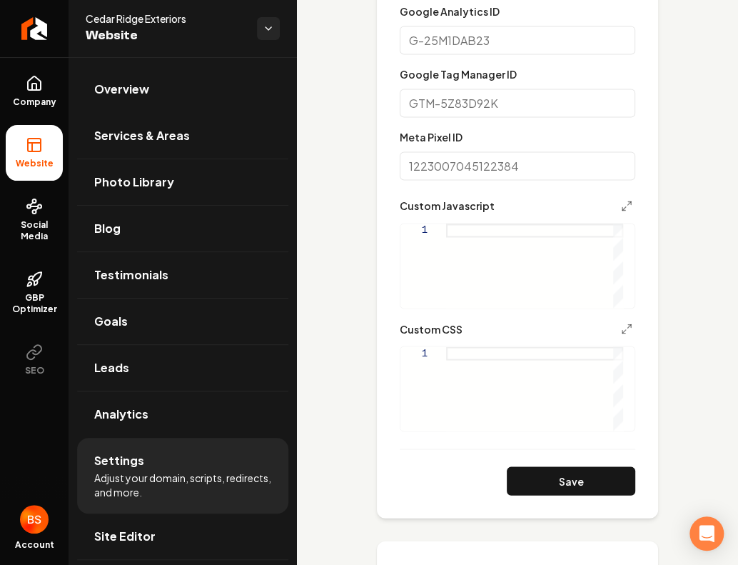
scroll to position [674, 0]
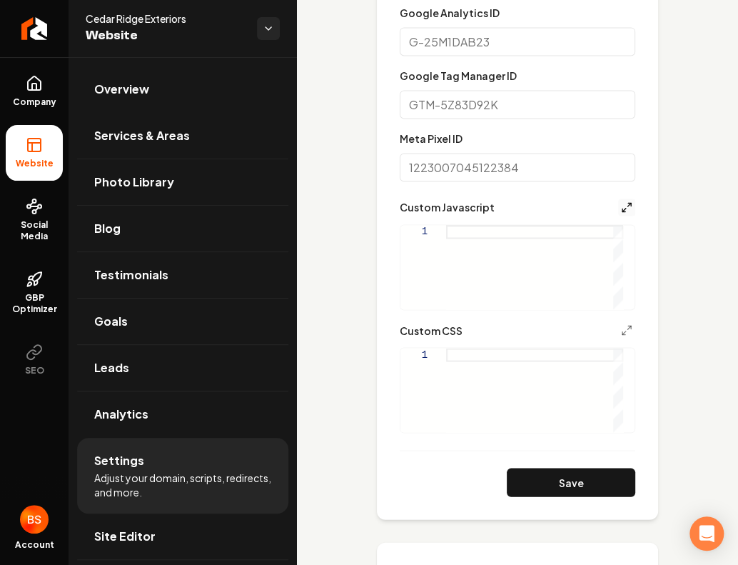
click at [621, 213] on icon "Main content area" at bounding box center [626, 206] width 11 height 11
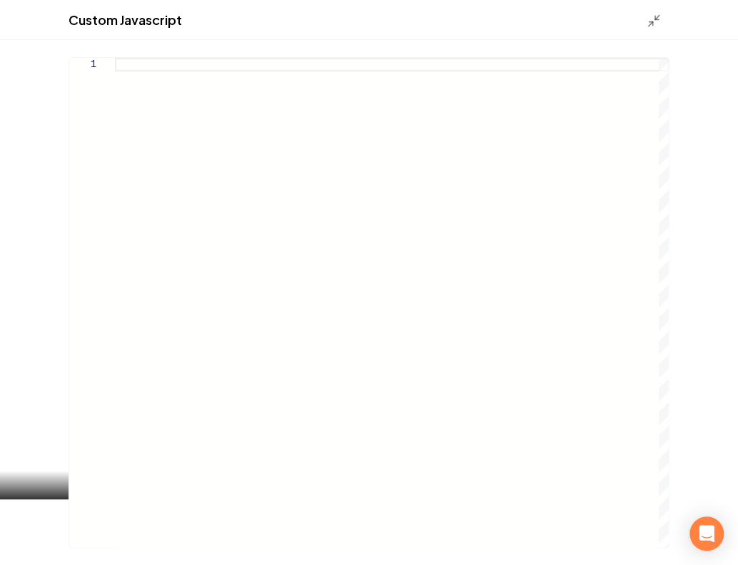
click at [525, 58] on div "Main content area" at bounding box center [392, 65] width 554 height 14
click at [525, 59] on div "Main content area" at bounding box center [392, 302] width 554 height 489
type textarea "**********"
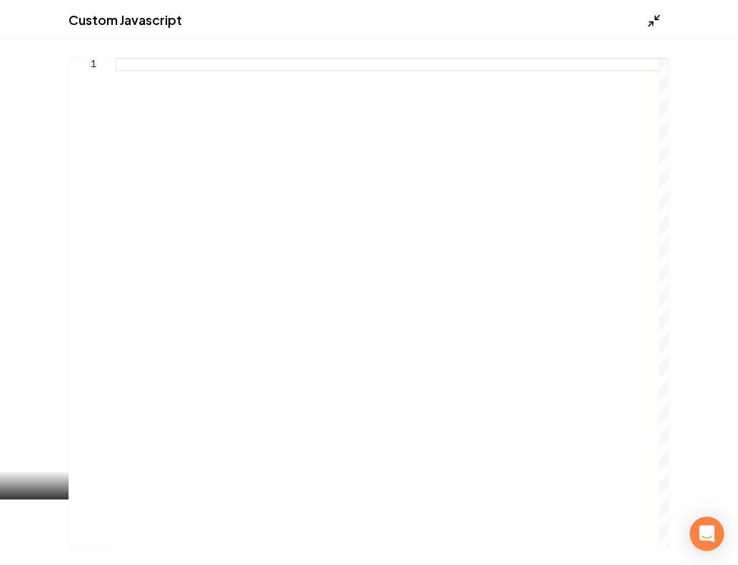
click at [651, 16] on icon "Main content area" at bounding box center [654, 21] width 14 height 14
